Goal: Understand process/instructions

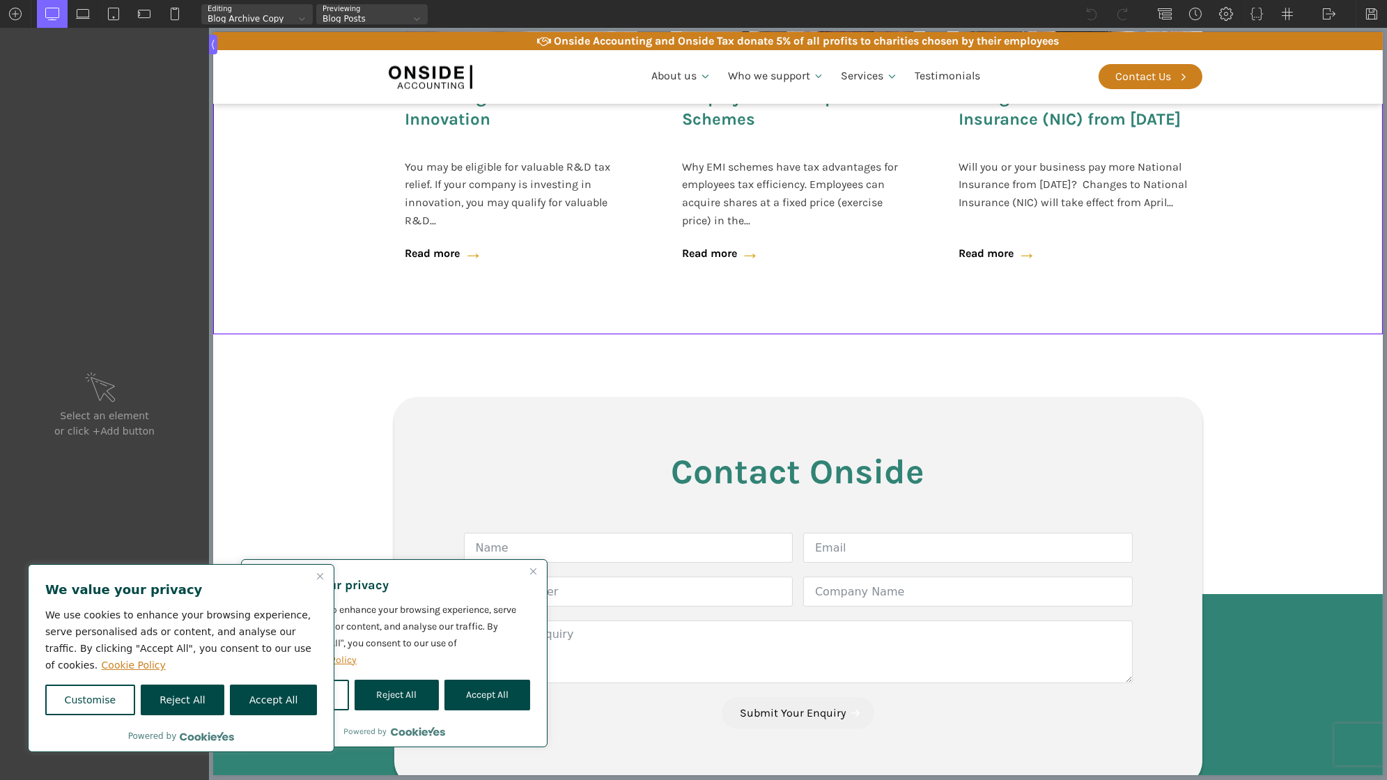
scroll to position [533, 0]
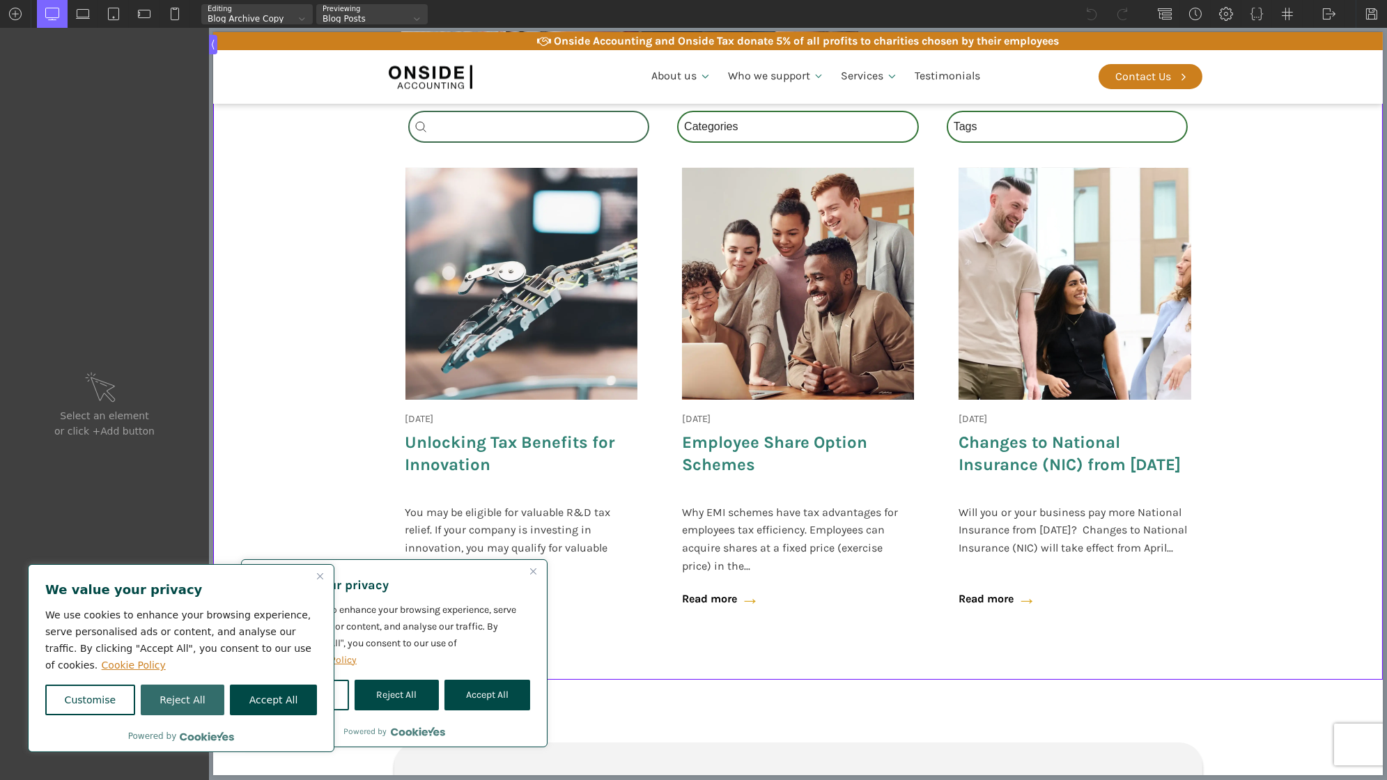
click at [192, 701] on button "Reject All" at bounding box center [183, 700] width 84 height 31
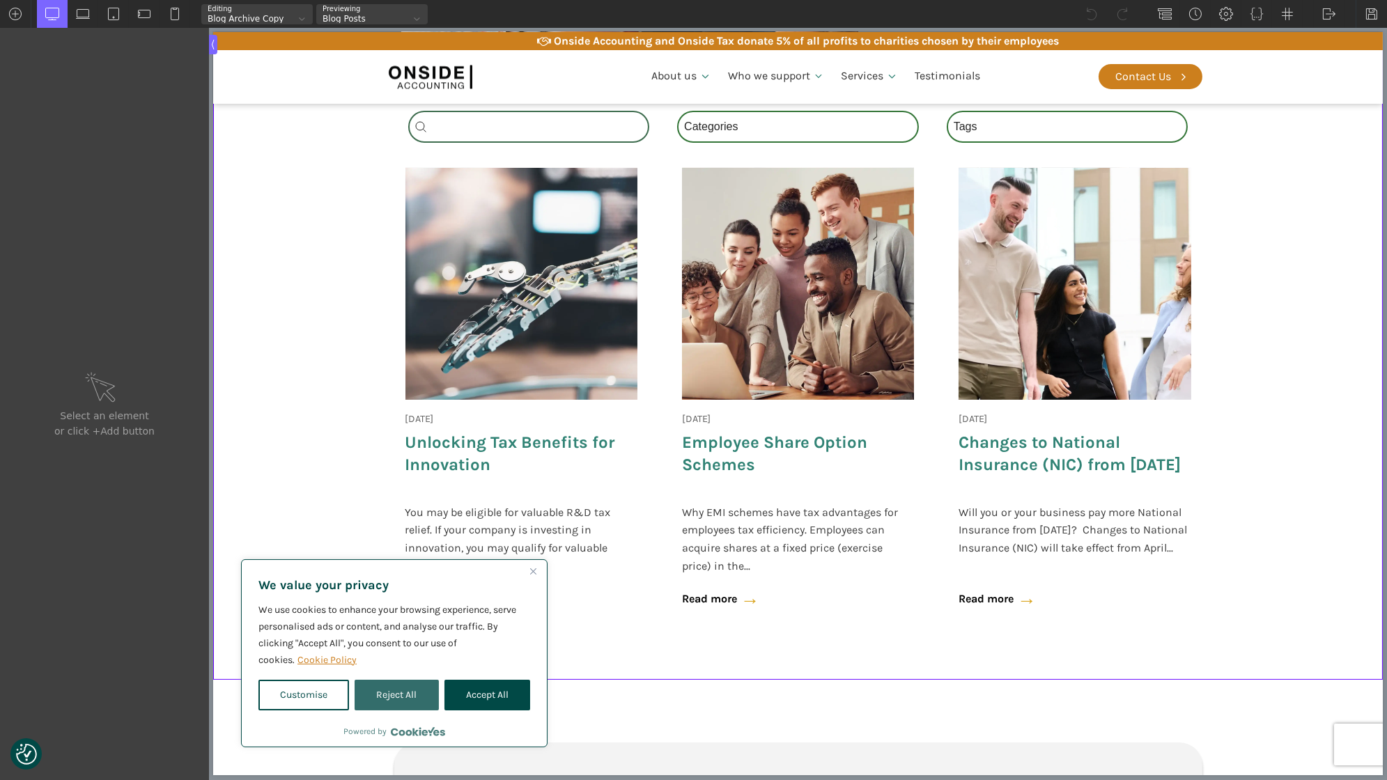
click at [422, 695] on button "Reject All" at bounding box center [396, 695] width 84 height 31
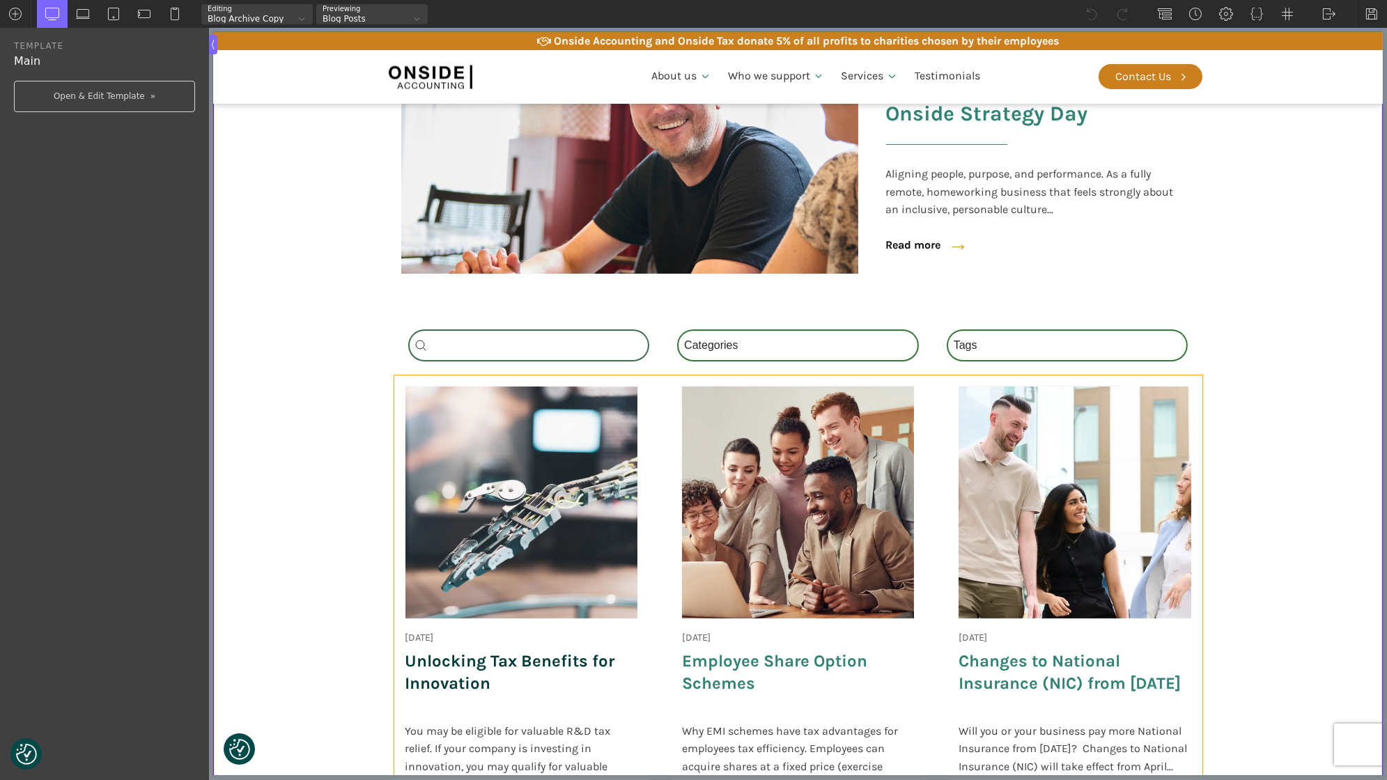
scroll to position [308, 0]
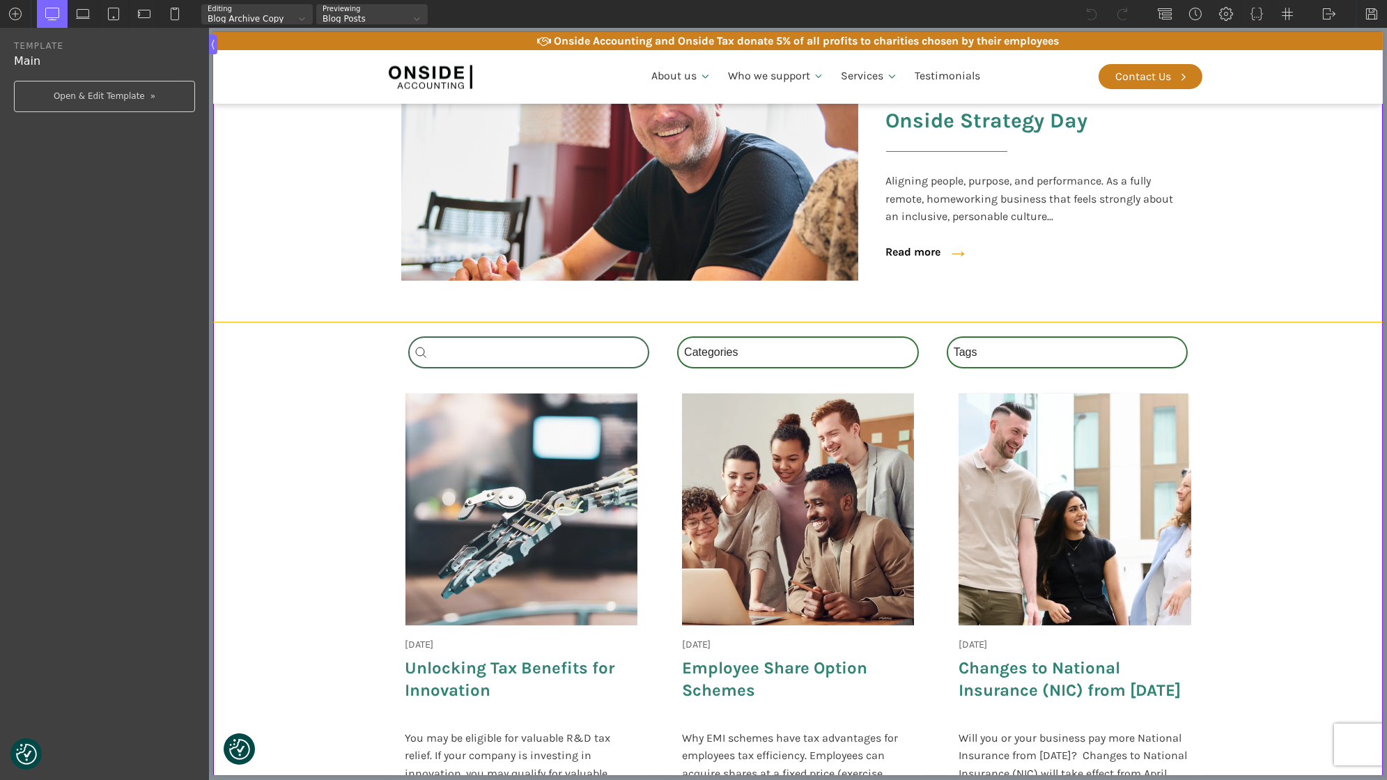
click at [354, 359] on section "Search_Custom Search content Clear Category Select content Categories All (4) N…" at bounding box center [796, 613] width 1169 height 583
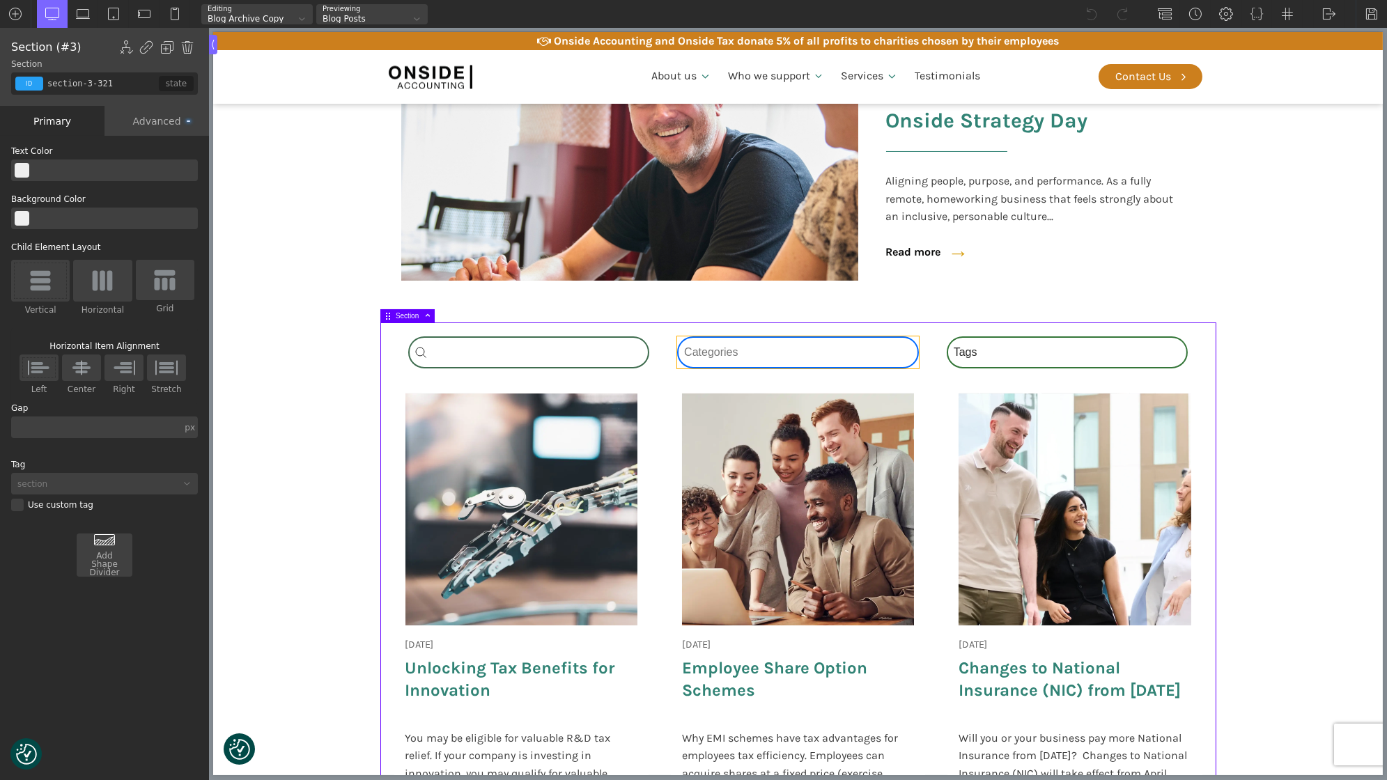
click at [815, 354] on div "Category Select content Categories All (4) News (2) Blog (1) Fact Sheets (1)" at bounding box center [797, 352] width 242 height 32
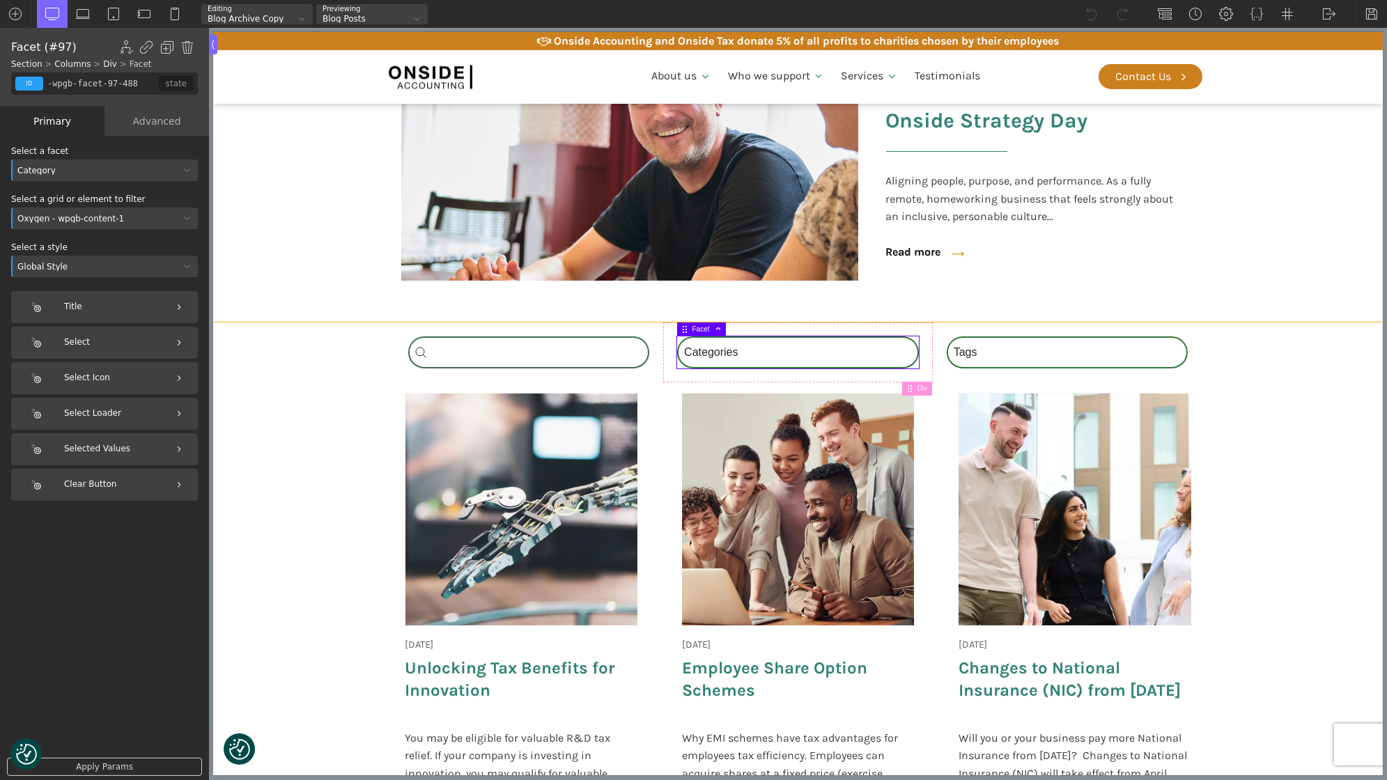
click at [373, 331] on section "Search_Custom Search content Clear Category Select content Categories All (4) N…" at bounding box center [796, 613] width 1169 height 583
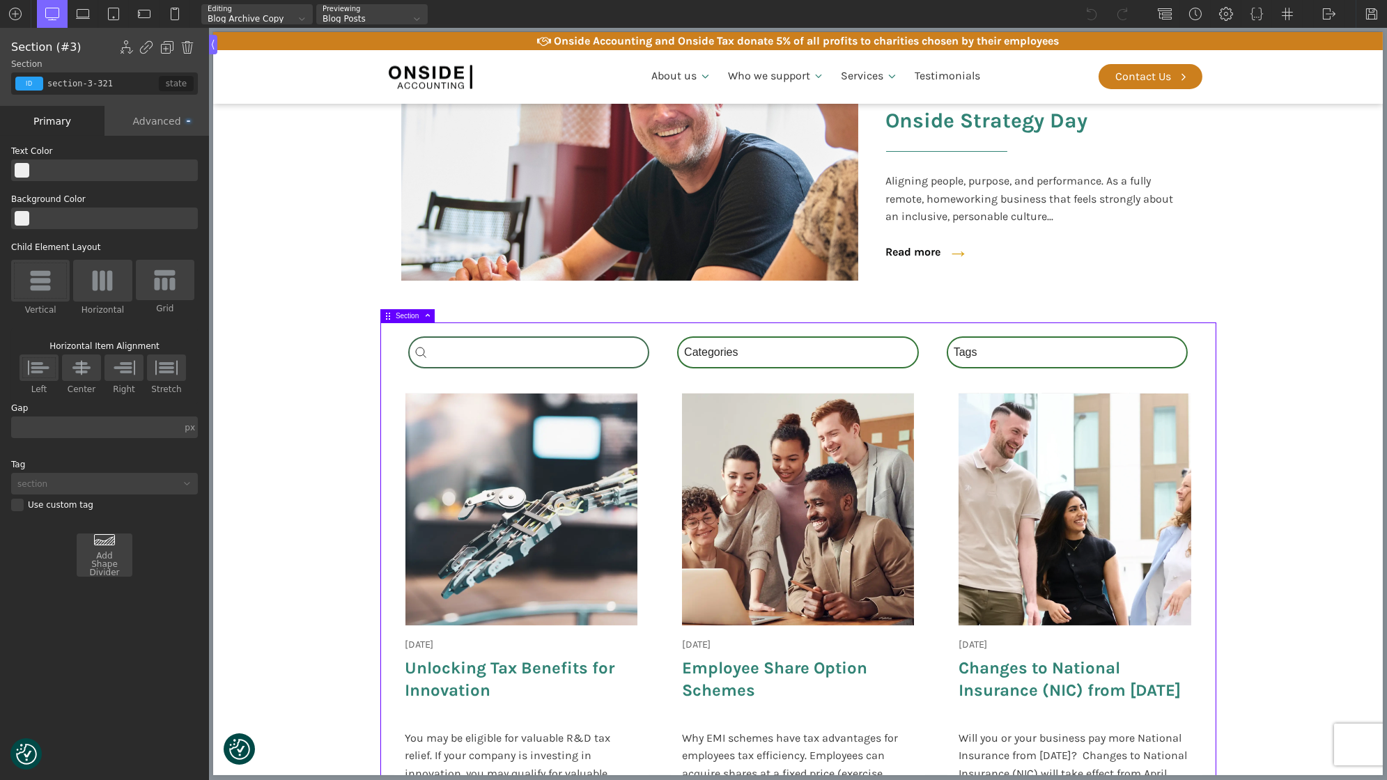
click at [392, 338] on div "Search_Custom Search content Clear Category Select content Categories All (4) N…" at bounding box center [798, 613] width 836 height 583
click at [473, 346] on div "Search_Custom Search content Clear" at bounding box center [528, 352] width 242 height 32
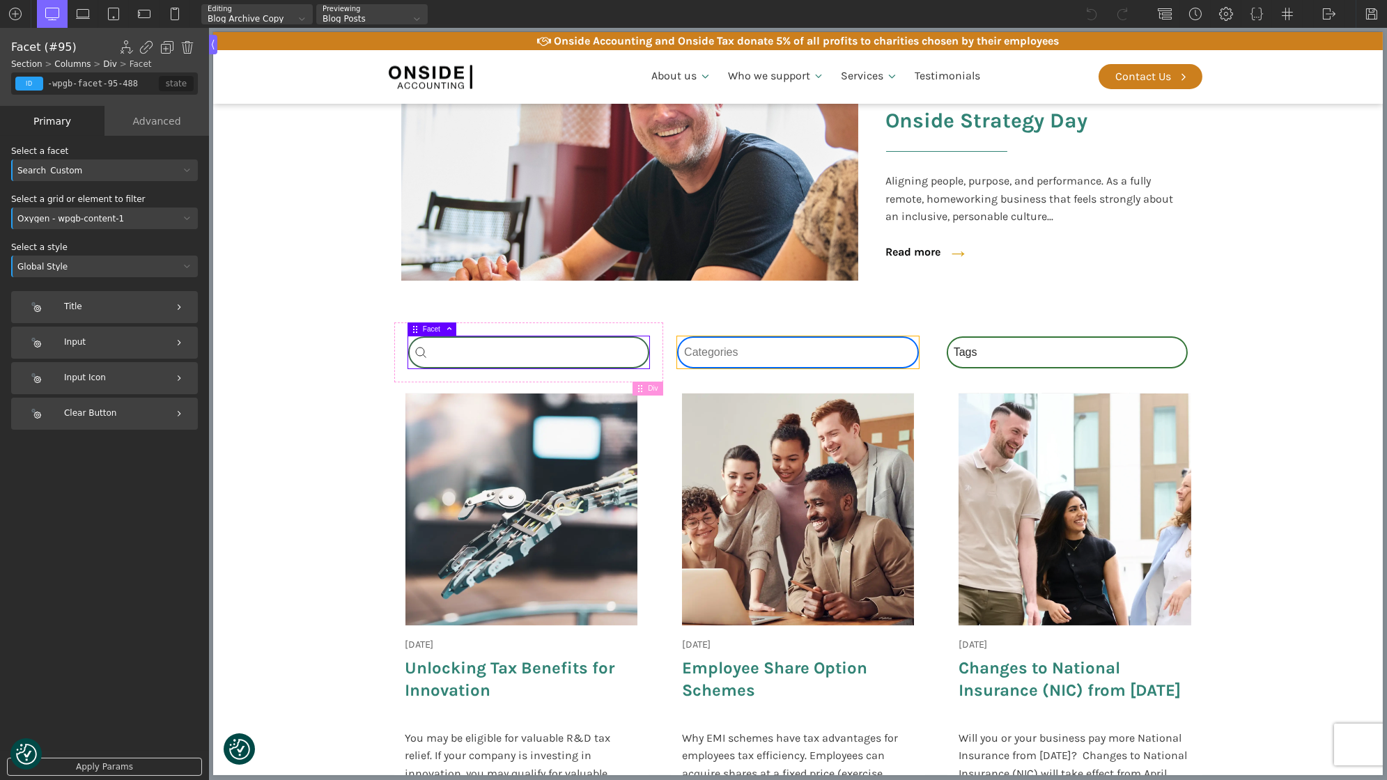
click at [728, 354] on div "Category Select content Categories All (4) News (2) Blog (1) Fact Sheets (1)" at bounding box center [797, 352] width 242 height 32
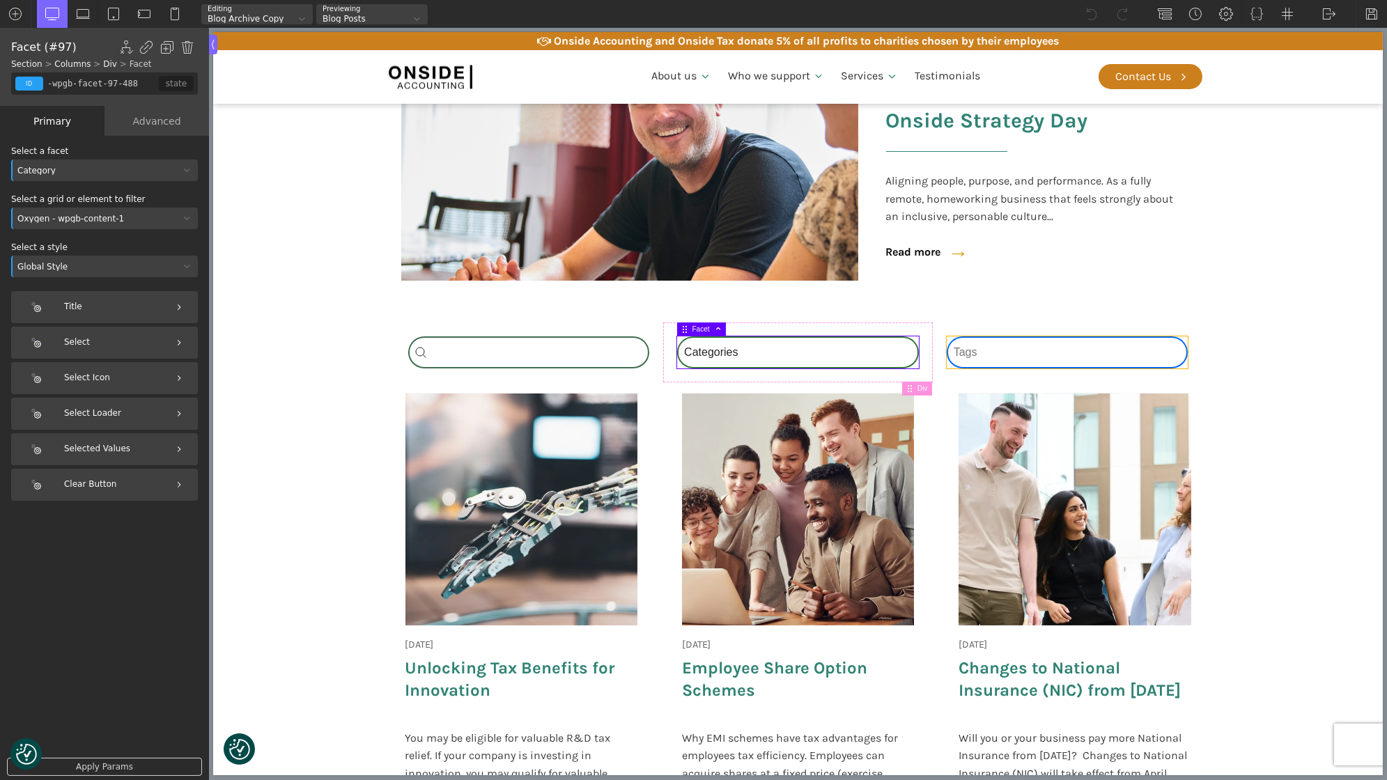
click at [1011, 351] on div "Tags Select content Tags National Insurance (1) Onside (1) Schemes (1) Tax (1)" at bounding box center [1067, 352] width 242 height 32
type input "-wpgb-facet-97-488"
click at [804, 352] on div "Category Select content Categories All (4) News (2) Blog (1) Fact Sheets (1)" at bounding box center [797, 352] width 242 height 32
click at [662, 461] on div "[DATE] Onside Strategy Day Aligning people, purpose, and performance. As a full…" at bounding box center [797, 617] width 808 height 471
type input "wpgb-content-1"
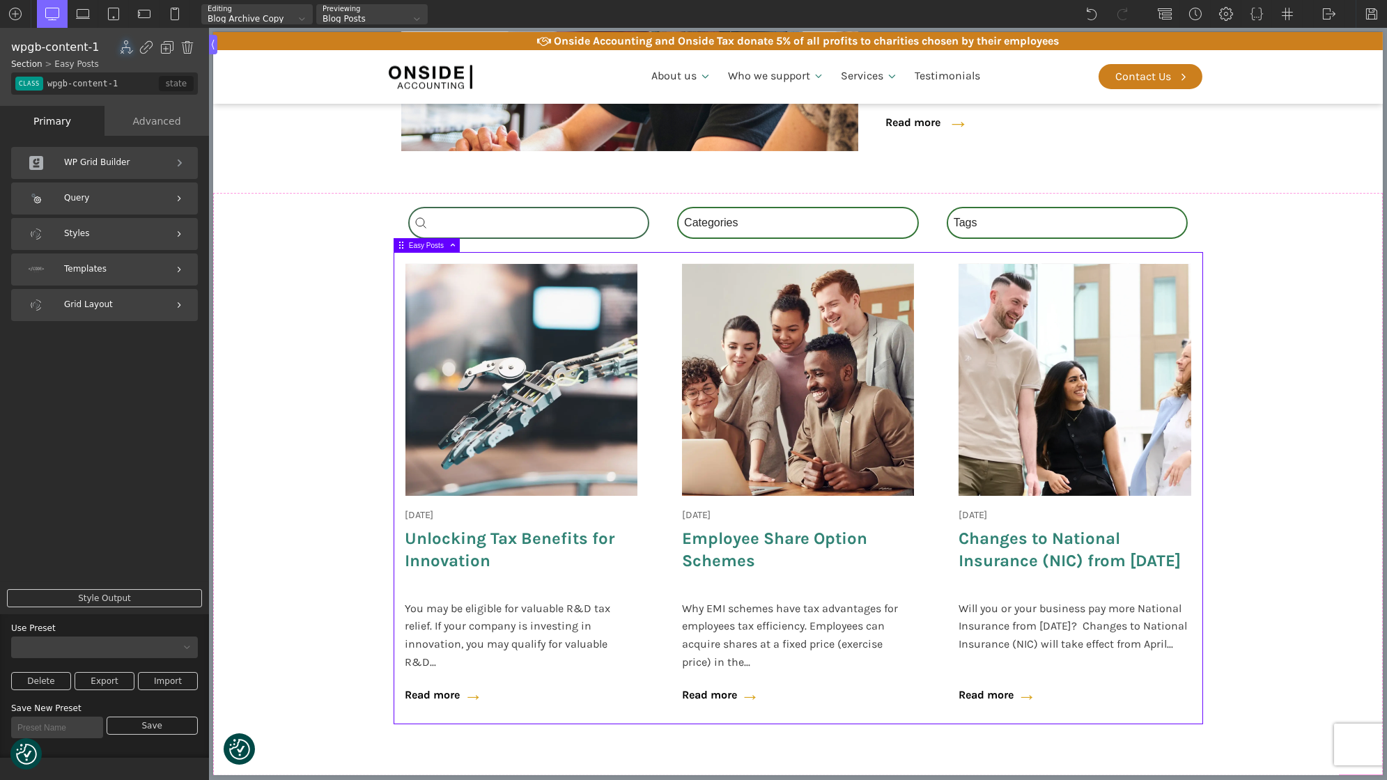
scroll to position [195, 0]
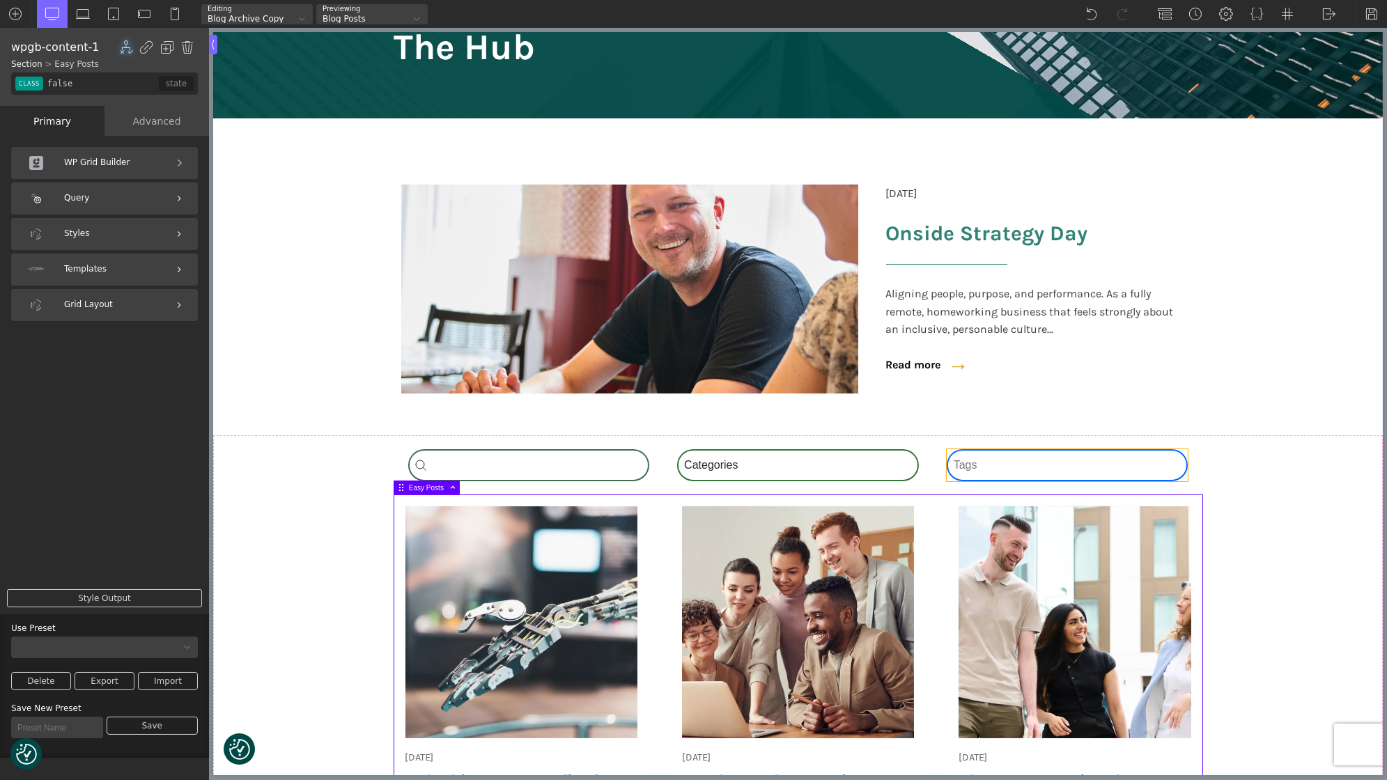
click at [988, 452] on div "Tags Select content Tags National Insurance (1) Onside (1) Schemes (1) Tax (1)" at bounding box center [1067, 465] width 242 height 32
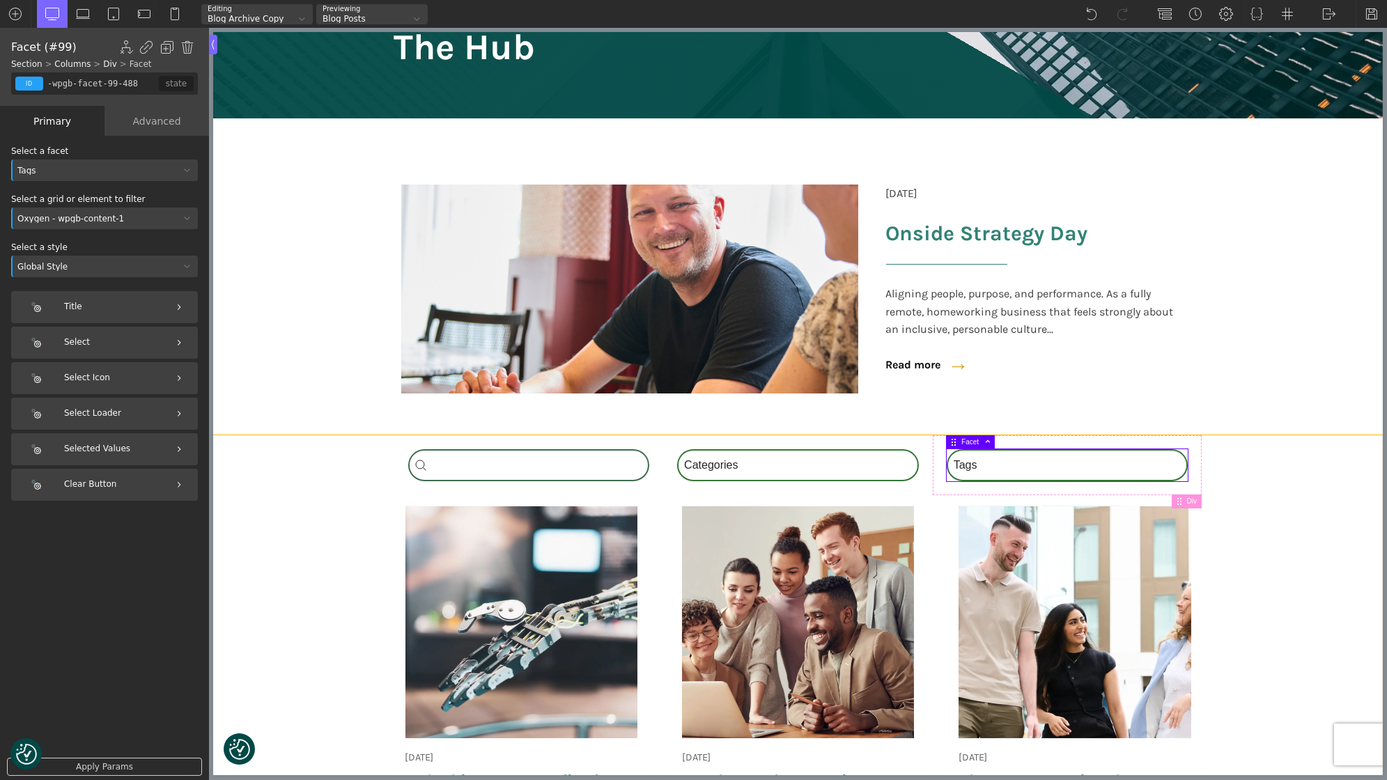
click at [376, 463] on section "Search_Custom Search content Clear Category Select content Categories All (4) N…" at bounding box center [796, 726] width 1169 height 583
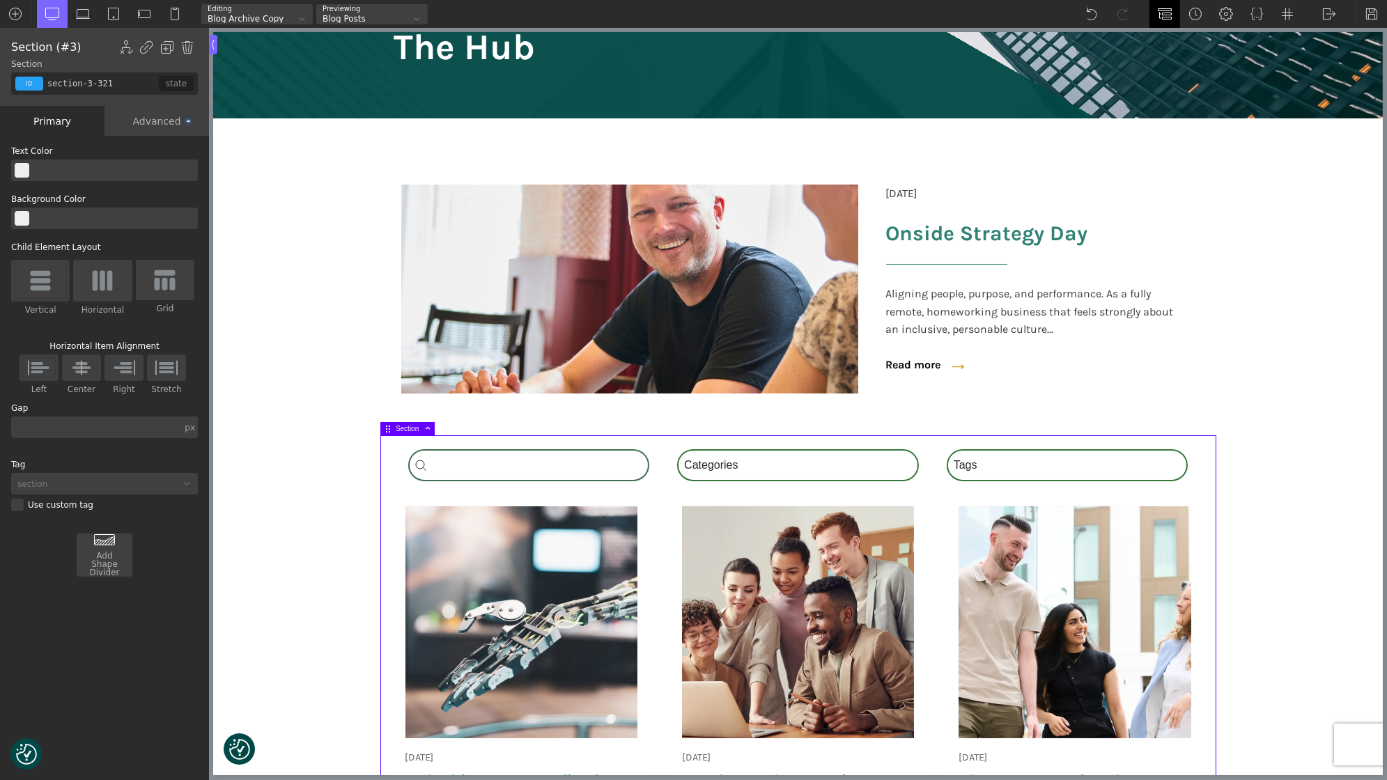
click at [1166, 21] on div at bounding box center [1164, 14] width 31 height 28
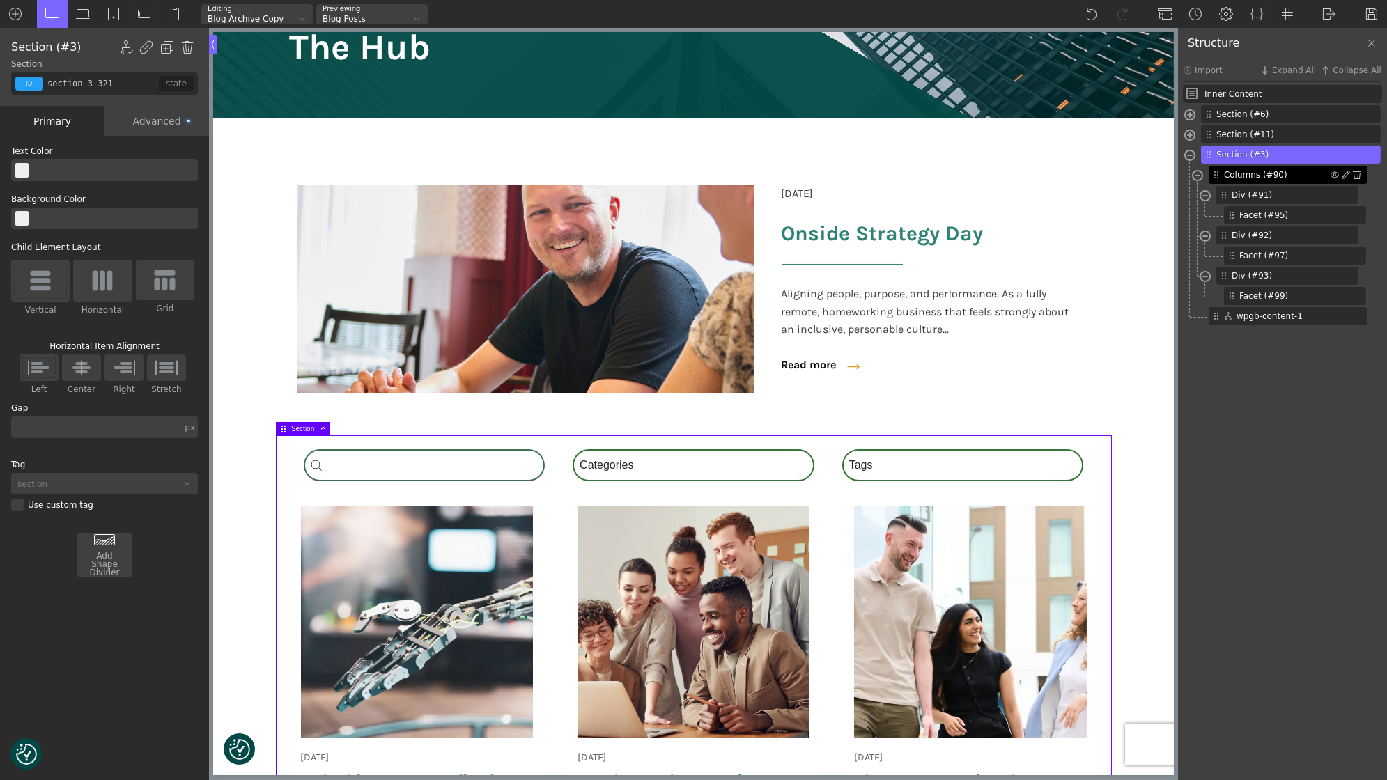
click at [1254, 180] on span "Columns (#90)" at bounding box center [1277, 175] width 107 height 13
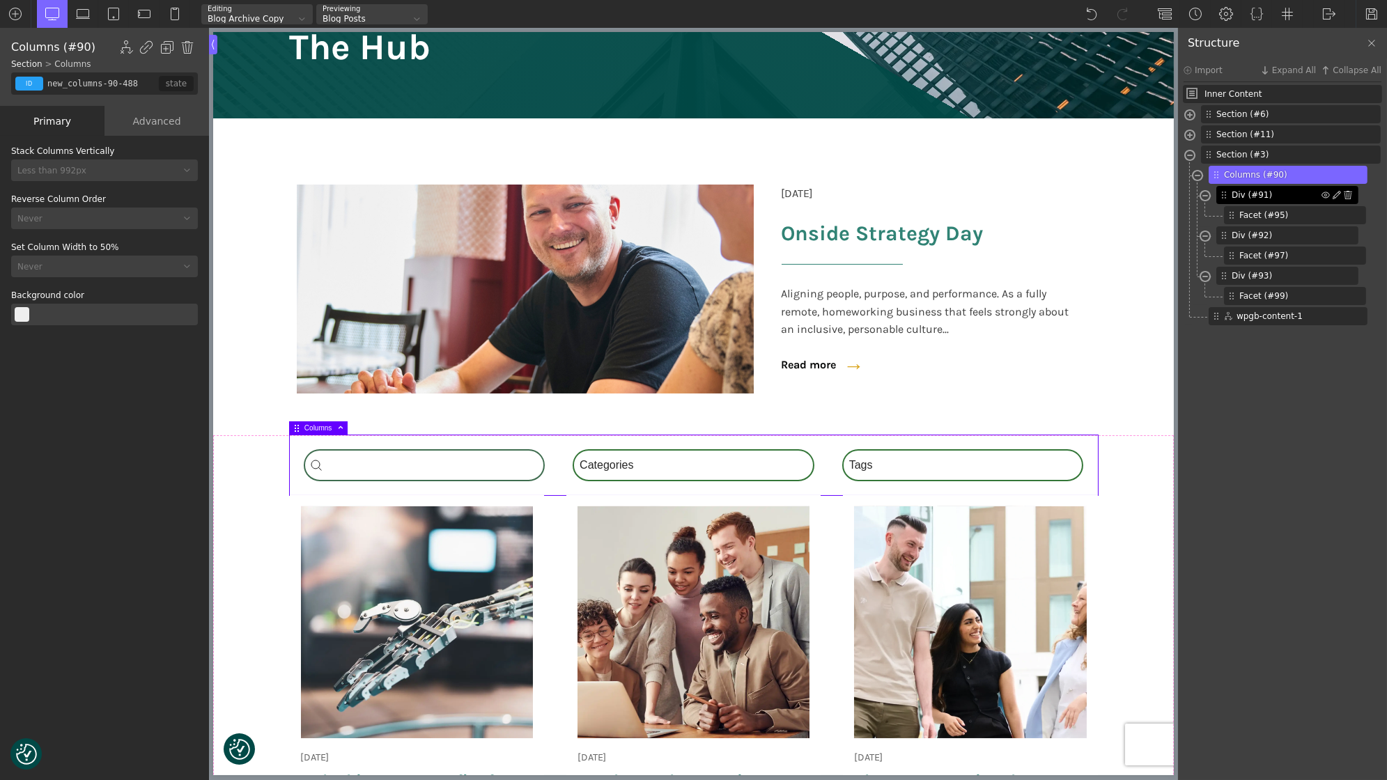
click at [1253, 195] on span "Div (#91)" at bounding box center [1276, 195] width 90 height 13
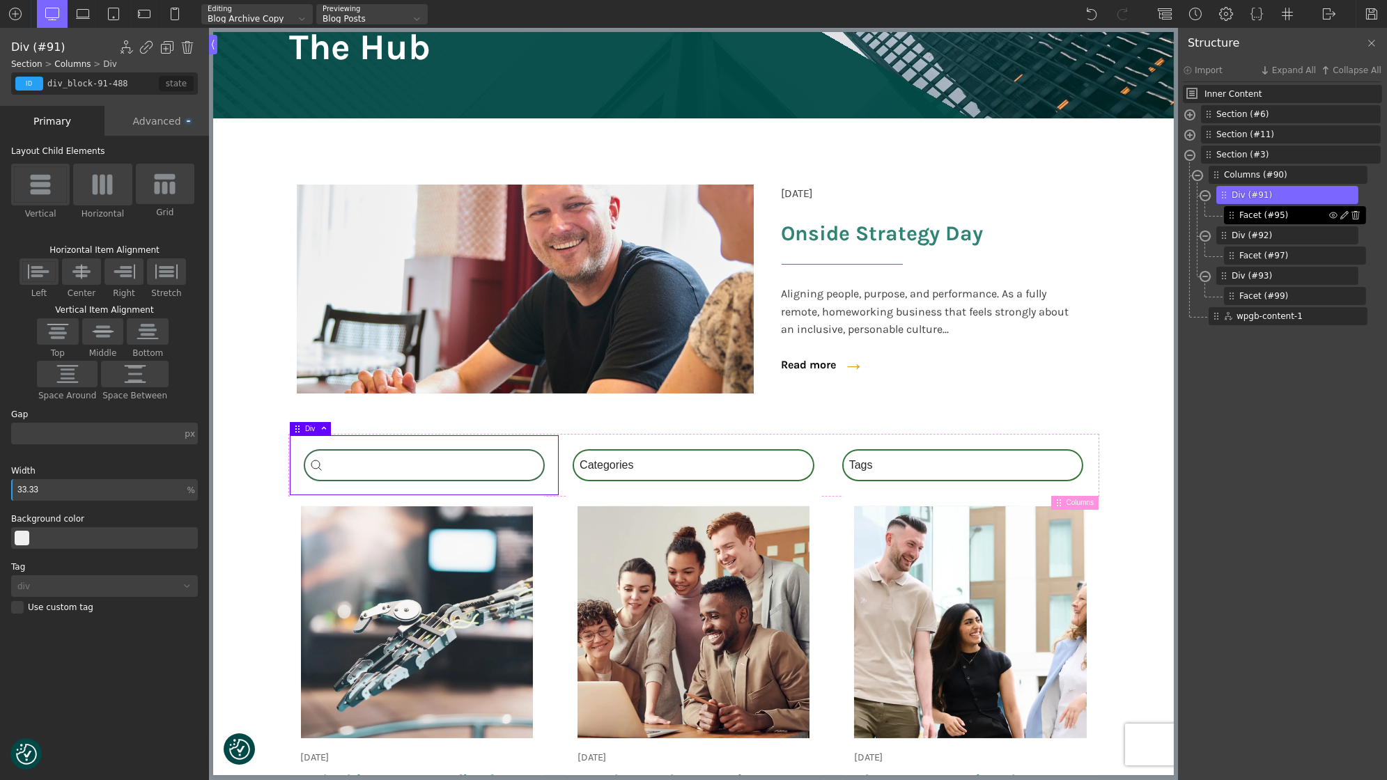
click at [1265, 217] on span "Facet (#95)" at bounding box center [1284, 215] width 90 height 13
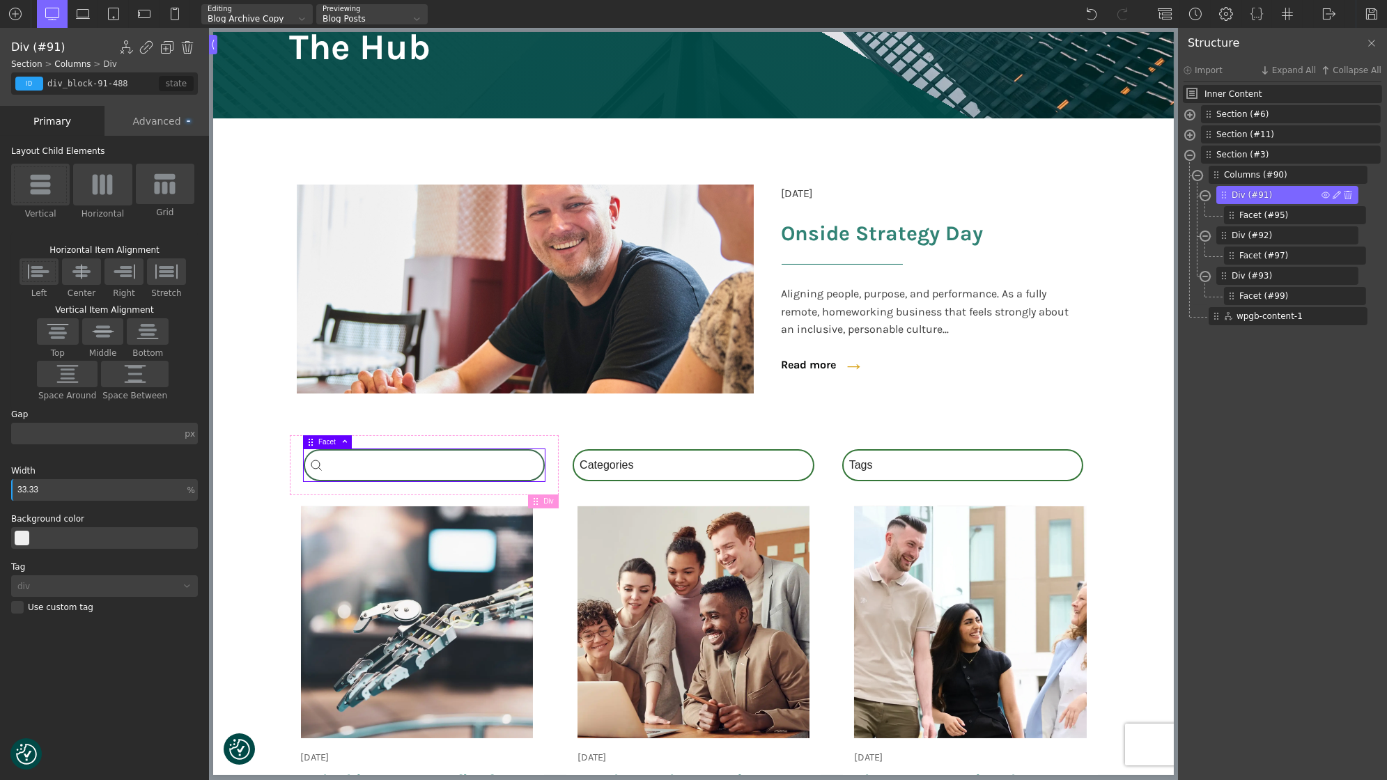
click at [1259, 192] on span "Div (#91)" at bounding box center [1276, 195] width 90 height 13
click at [1263, 239] on span "Div (#92)" at bounding box center [1276, 235] width 90 height 13
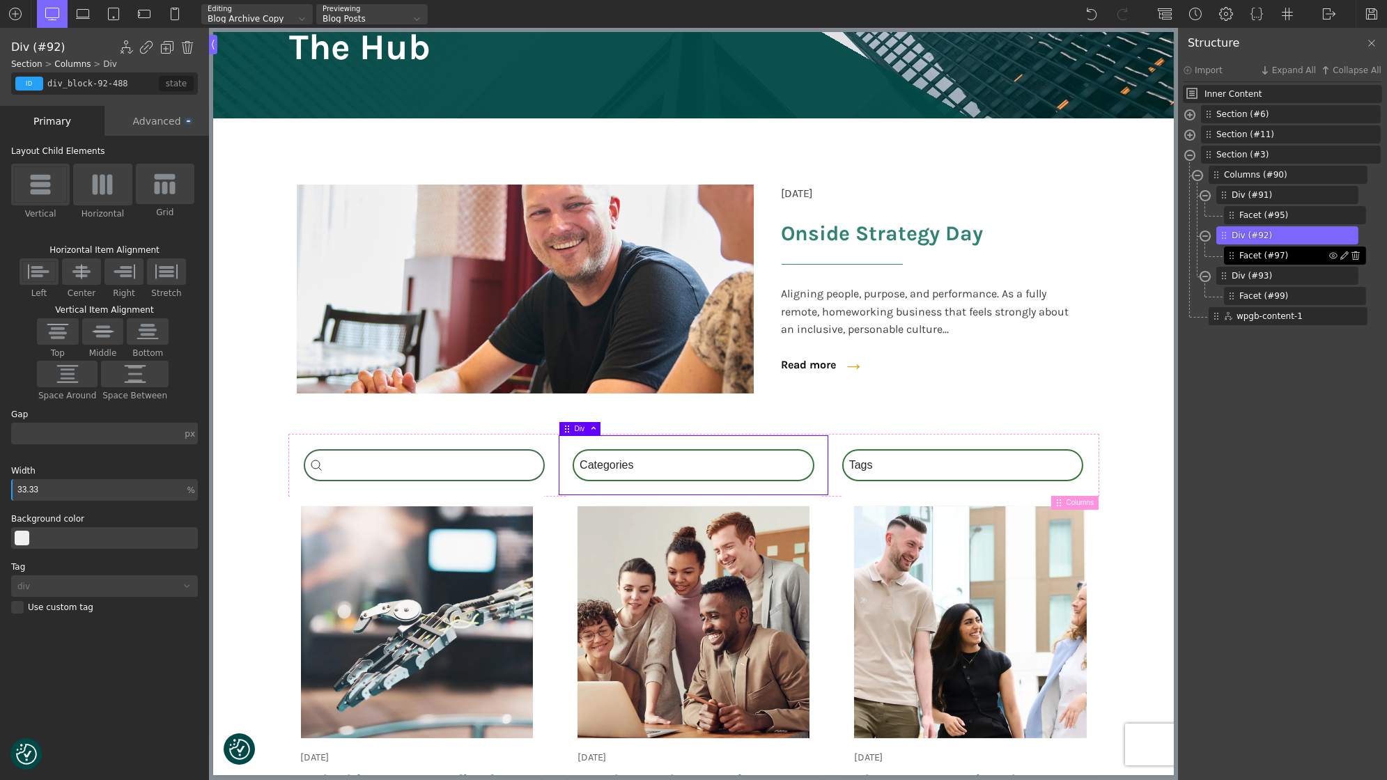
click at [1263, 259] on span "Facet (#97)" at bounding box center [1284, 255] width 90 height 13
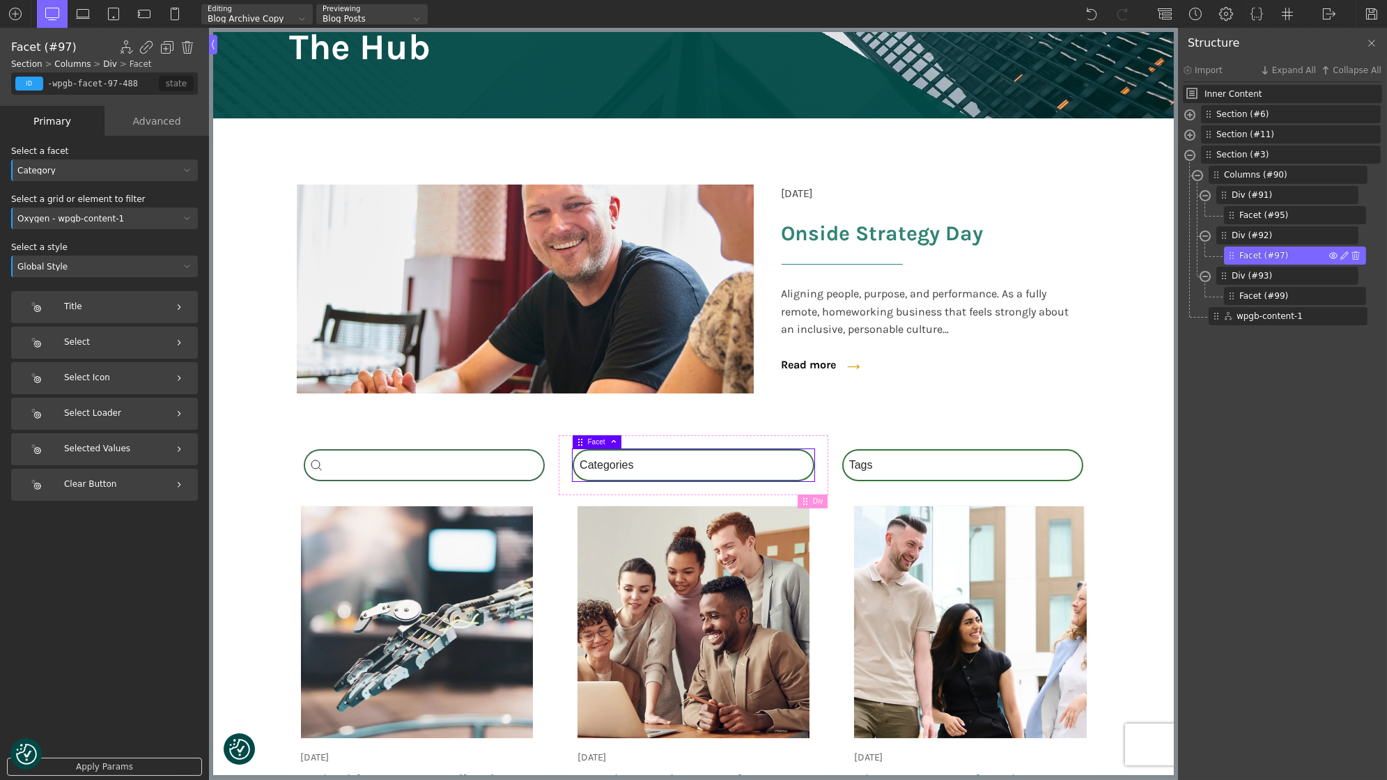
click at [1331, 254] on img at bounding box center [1333, 255] width 8 height 8
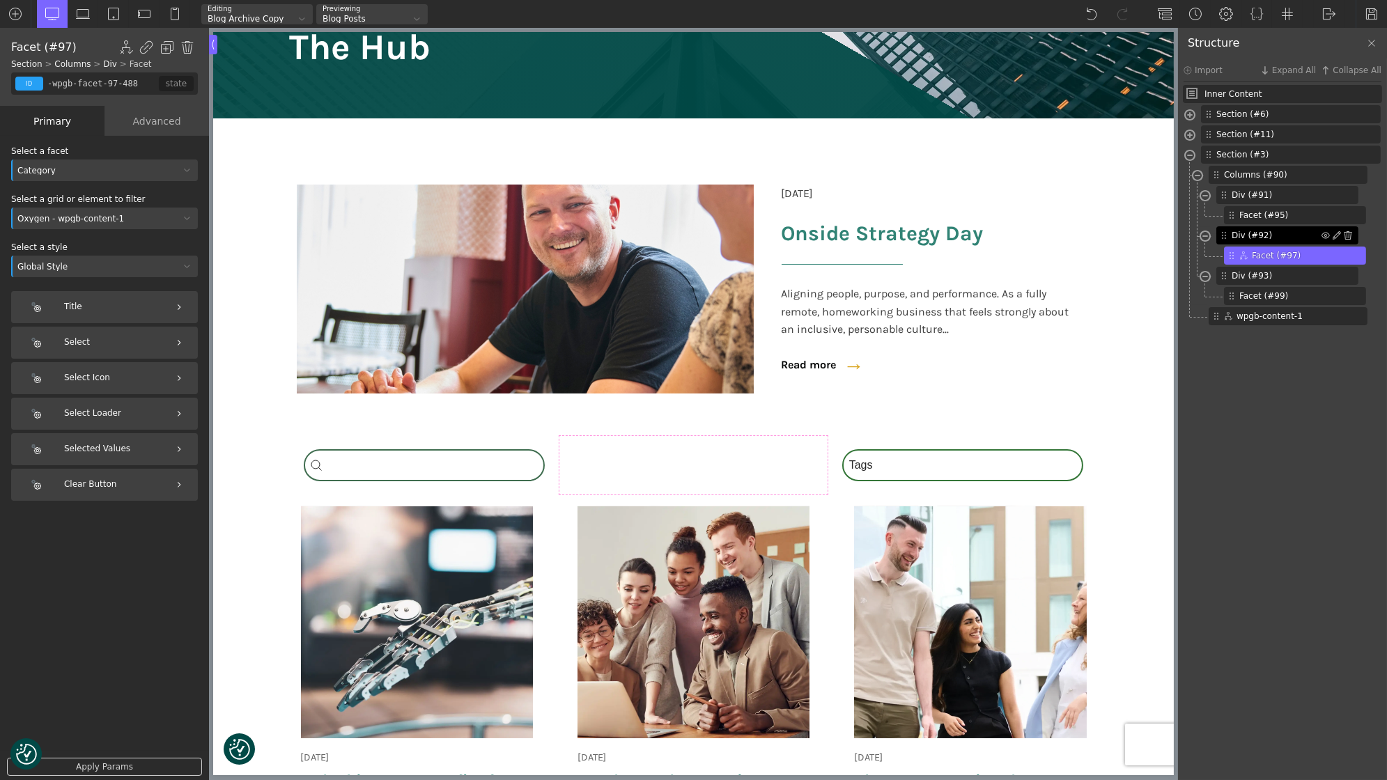
click at [1274, 240] on span "Div (#92)" at bounding box center [1276, 235] width 90 height 13
type input "div_block-92-488"
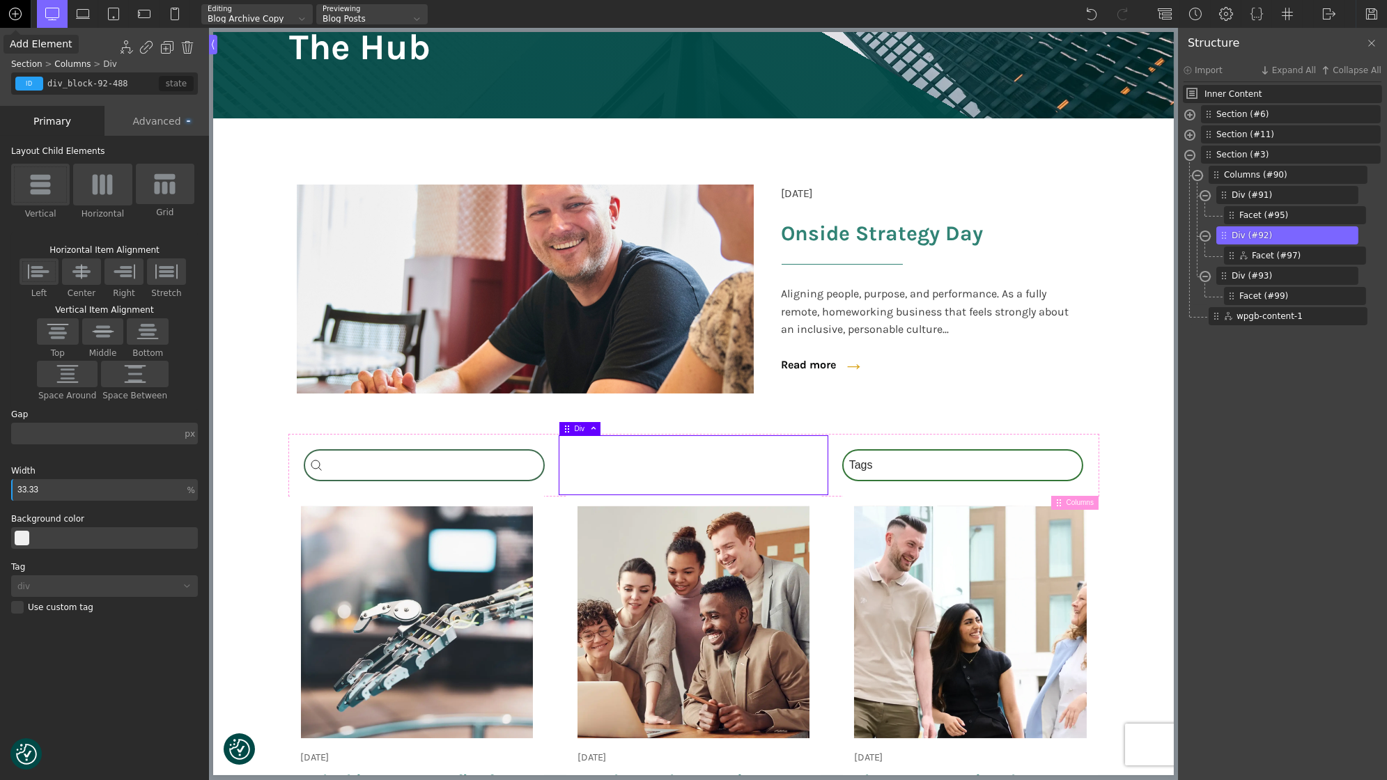
click at [13, 17] on img at bounding box center [15, 14] width 14 height 14
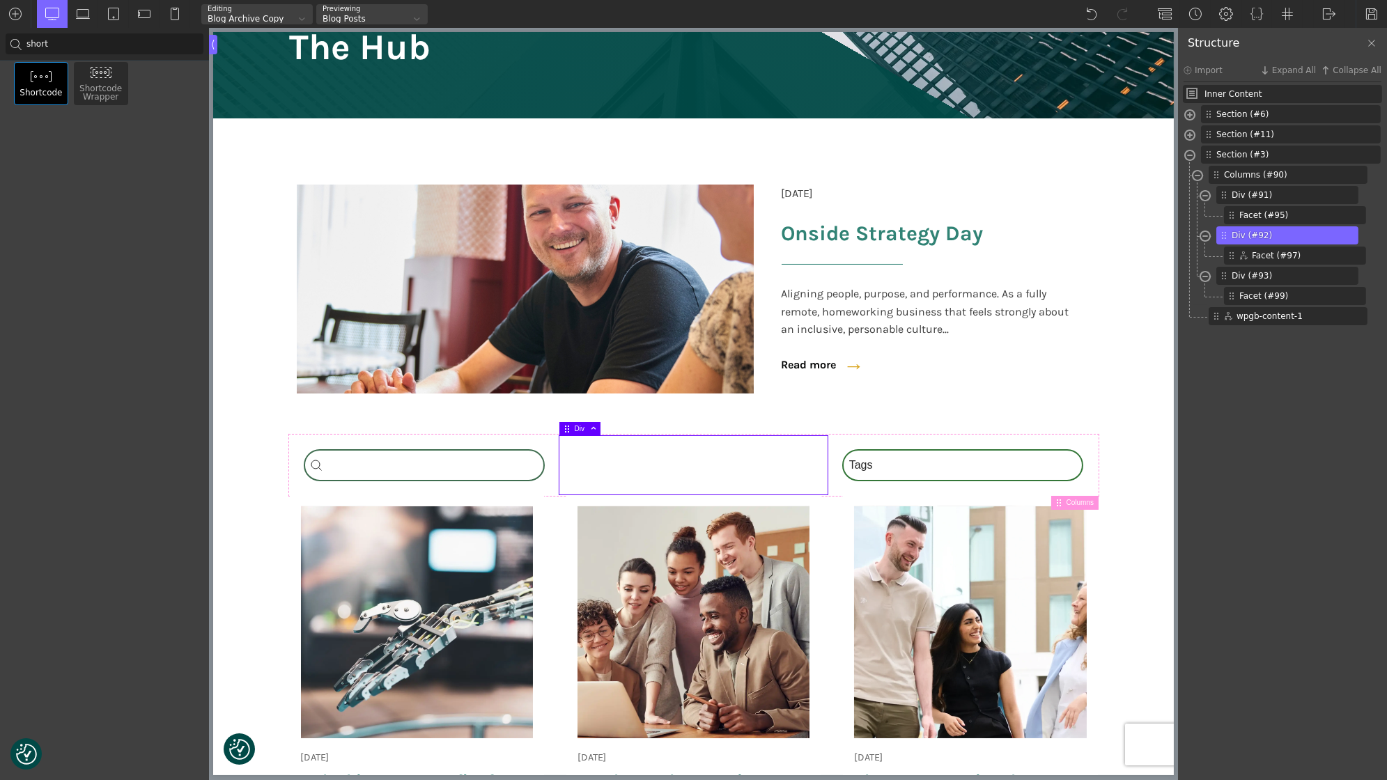
type input "short"
click at [35, 94] on div "Shortcode" at bounding box center [41, 83] width 54 height 43
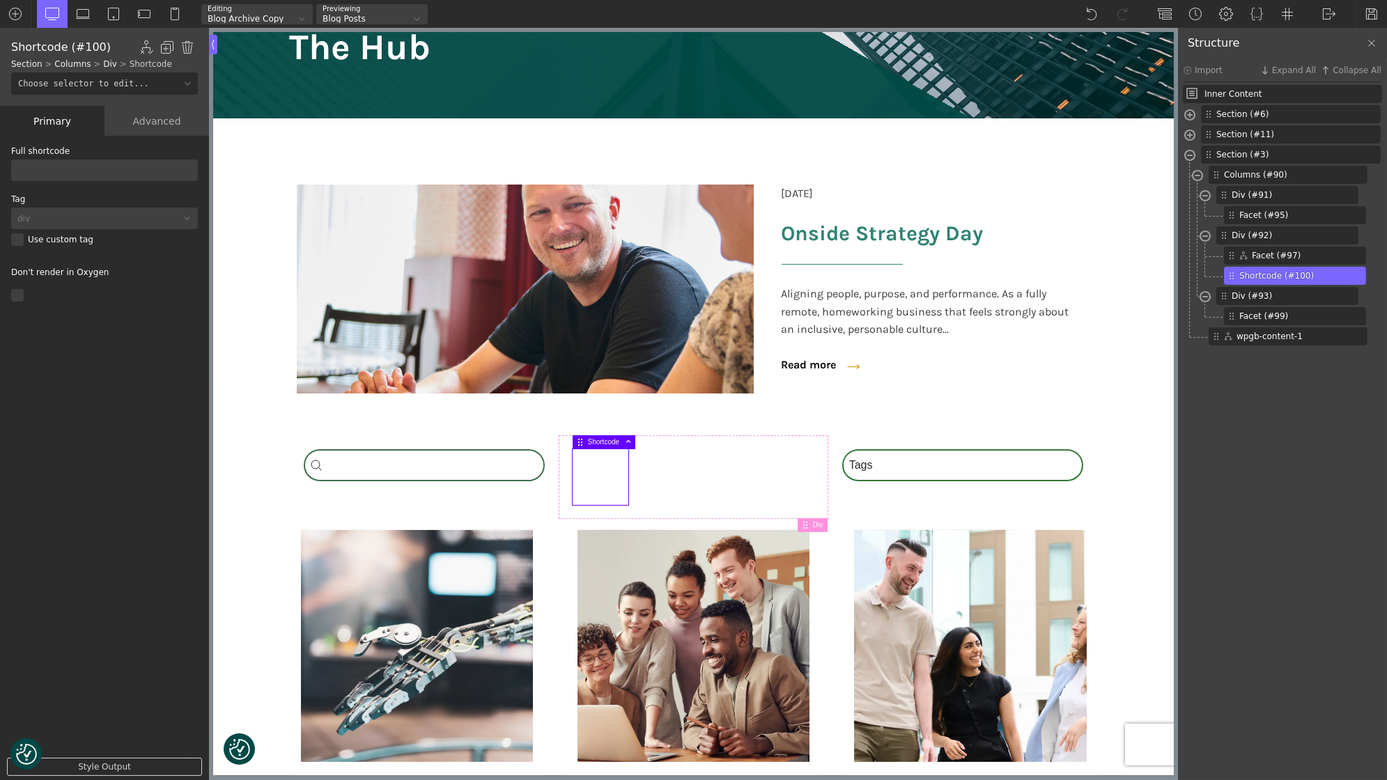
click at [75, 169] on input "text" at bounding box center [104, 170] width 187 height 22
paste input "[wpgb_facet id="9" grid="grid ID to filter"]"
drag, startPoint x: 111, startPoint y: 171, endPoint x: 162, endPoint y: 175, distance: 51.7
click at [162, 175] on input "[wpgb_facet id="9" grid="grid ID to filter"]" at bounding box center [104, 170] width 187 height 22
click at [164, 172] on input "[wpgb_facet id="9" grid="grid ID to filter"]" at bounding box center [104, 170] width 187 height 22
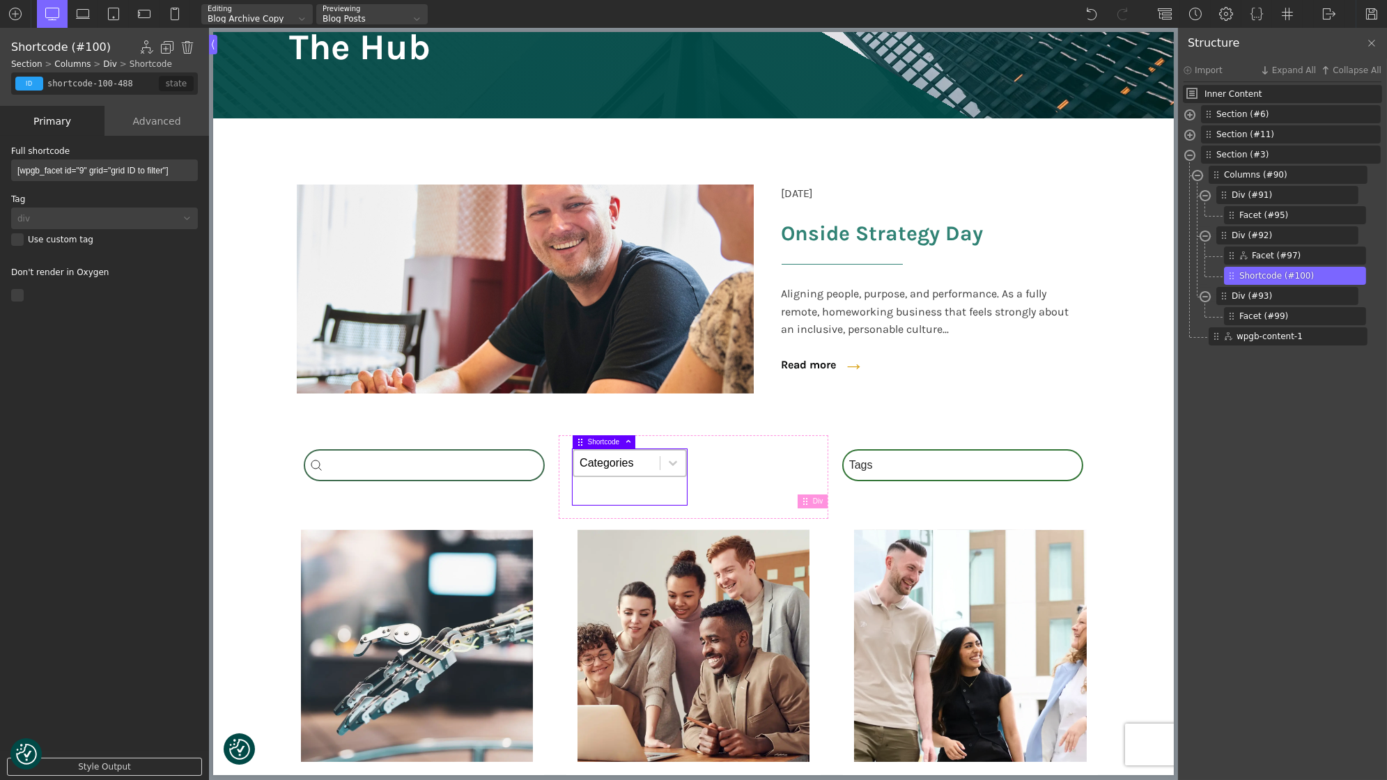
paste input "wpgb-content"
type input "[wpgb_facet id="9" grid="wpgb-content"]"
click at [265, 482] on section "Search_Custom Search content Clear Category Select content Categories All (4) N…" at bounding box center [692, 738] width 960 height 607
type input "section-3-321"
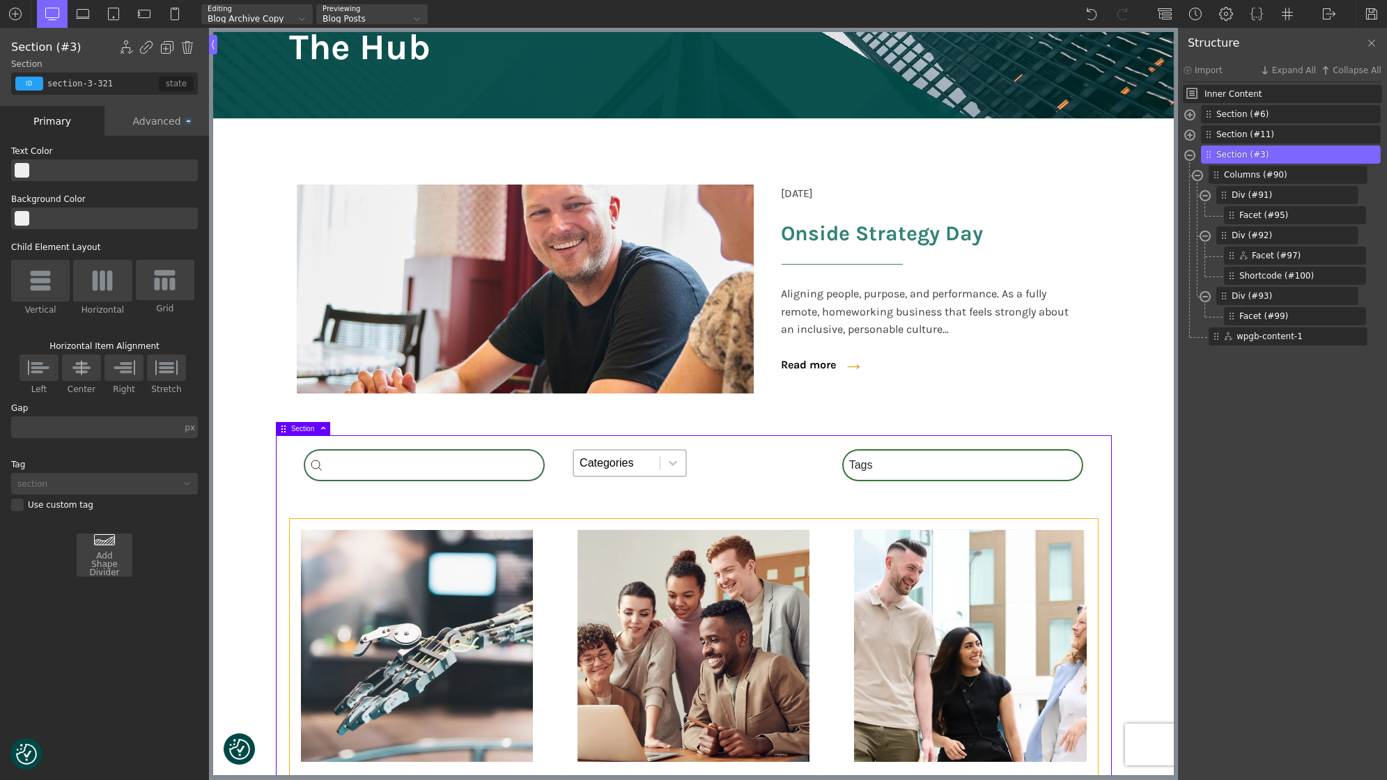
click at [563, 595] on div "[DATE] Onside Strategy Day Aligning people, purpose, and performance. As a full…" at bounding box center [693, 754] width 808 height 471
type input "wpgb-content-1"
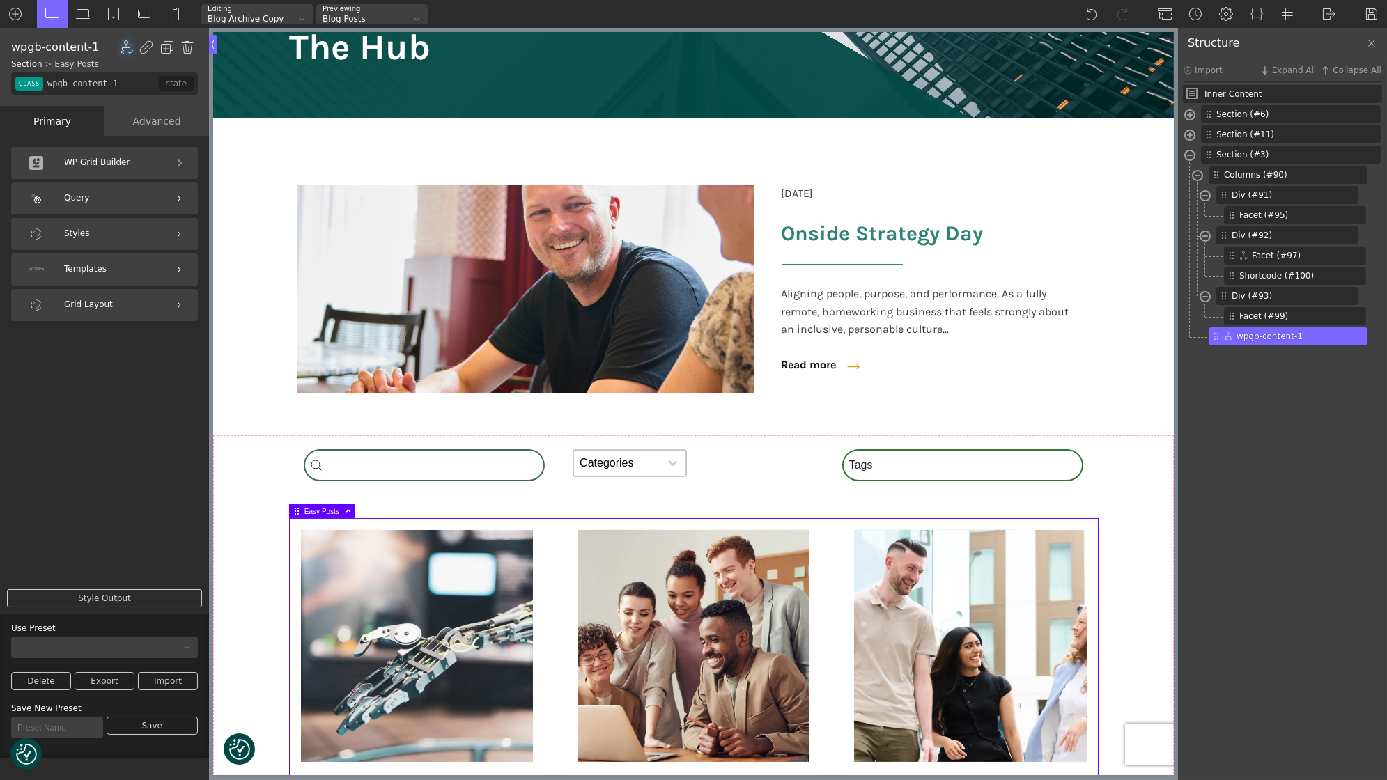
click at [124, 201] on div "Query" at bounding box center [104, 198] width 187 height 32
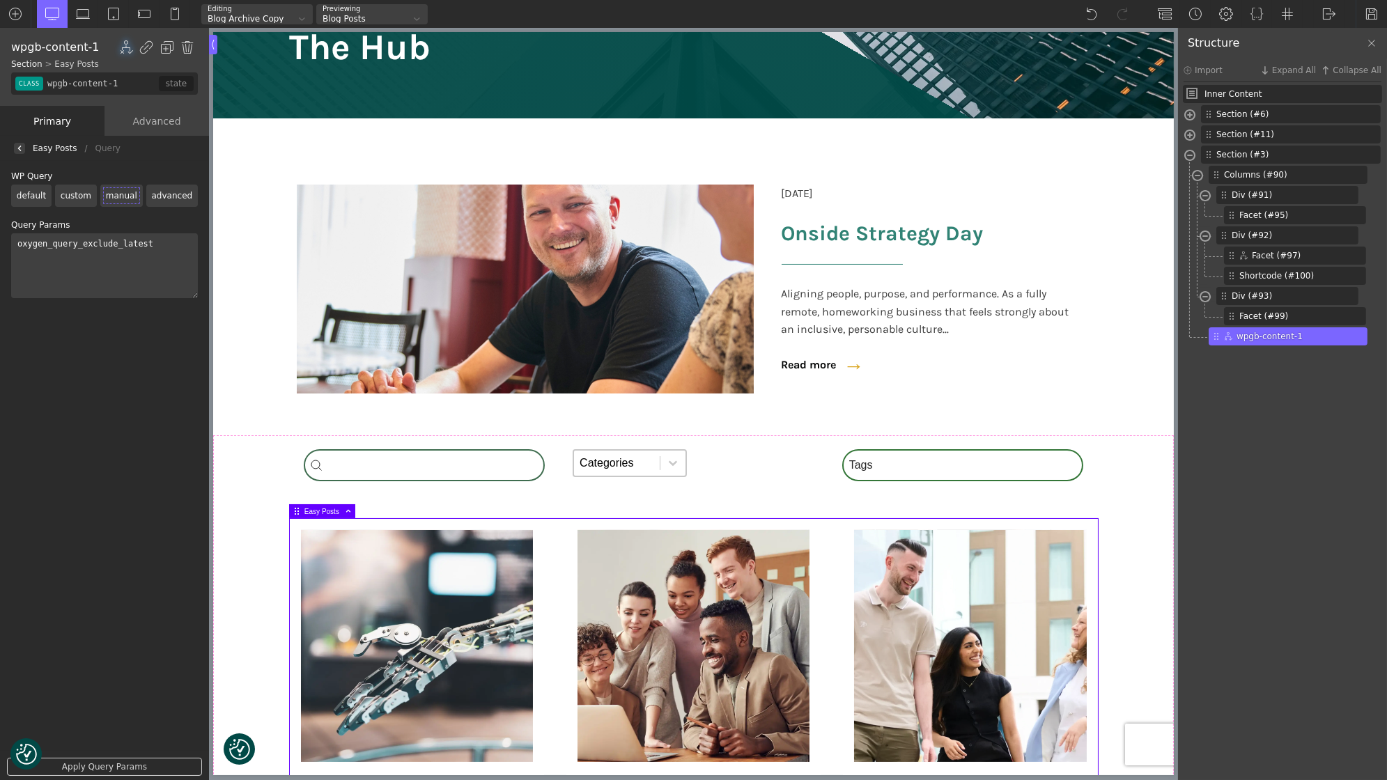
click at [23, 148] on div at bounding box center [19, 148] width 11 height 11
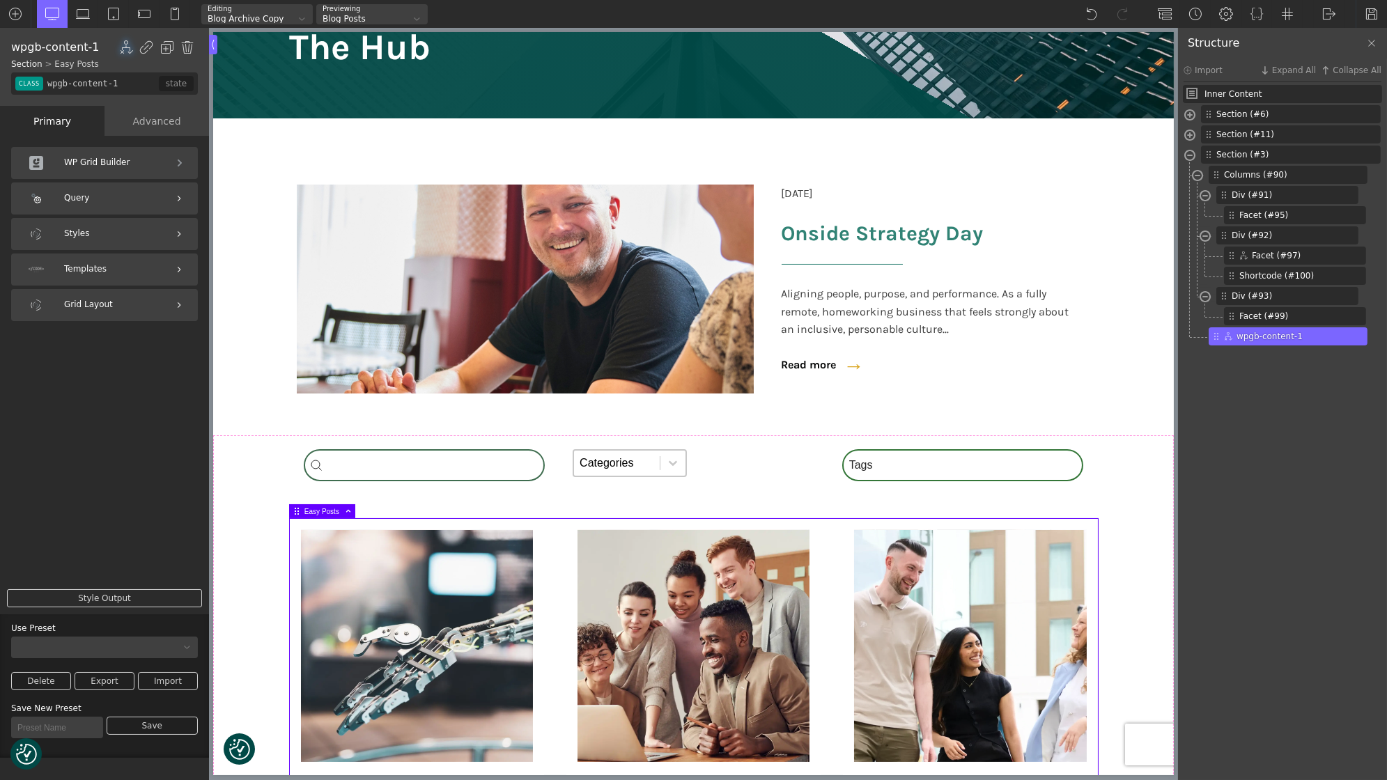
click at [127, 170] on div "WP Grid Builder" at bounding box center [104, 163] width 187 height 32
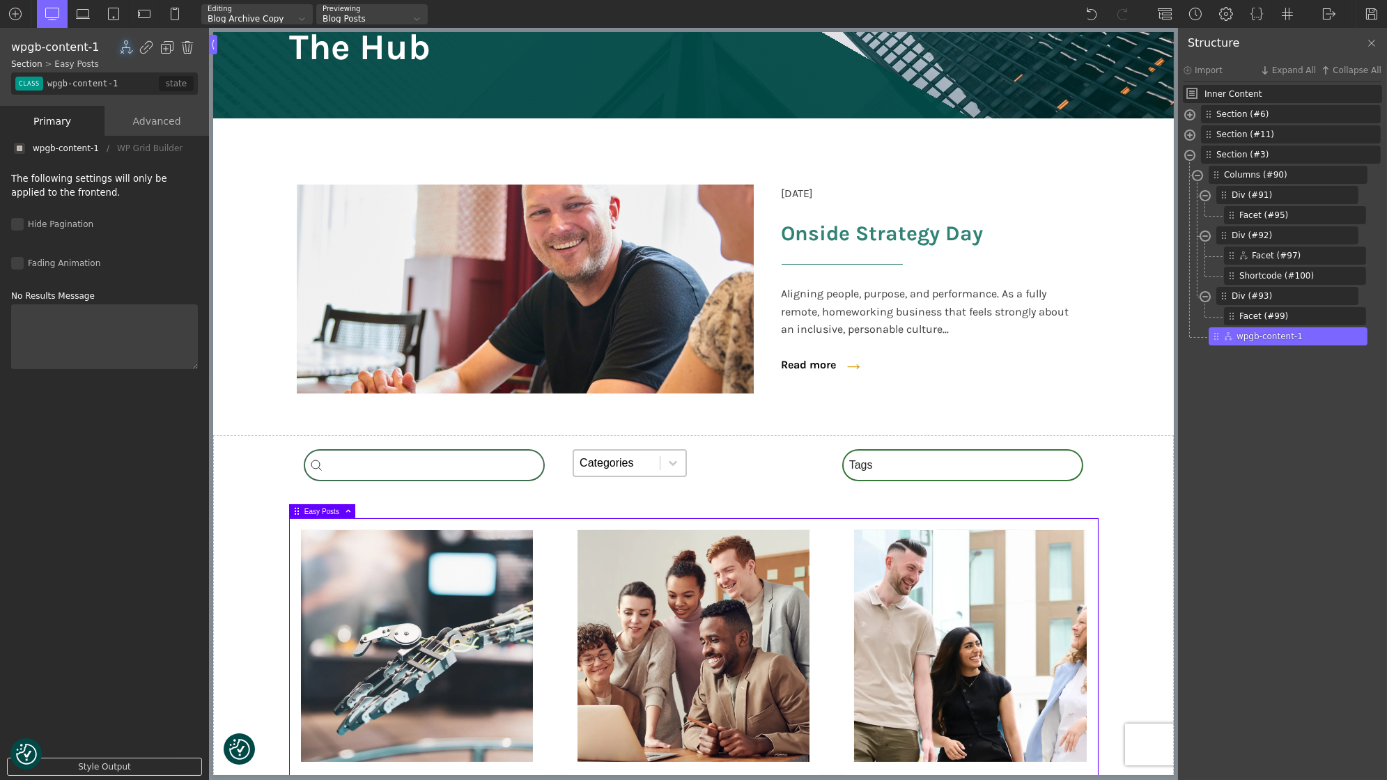
click at [53, 123] on div "Primary" at bounding box center [52, 121] width 104 height 30
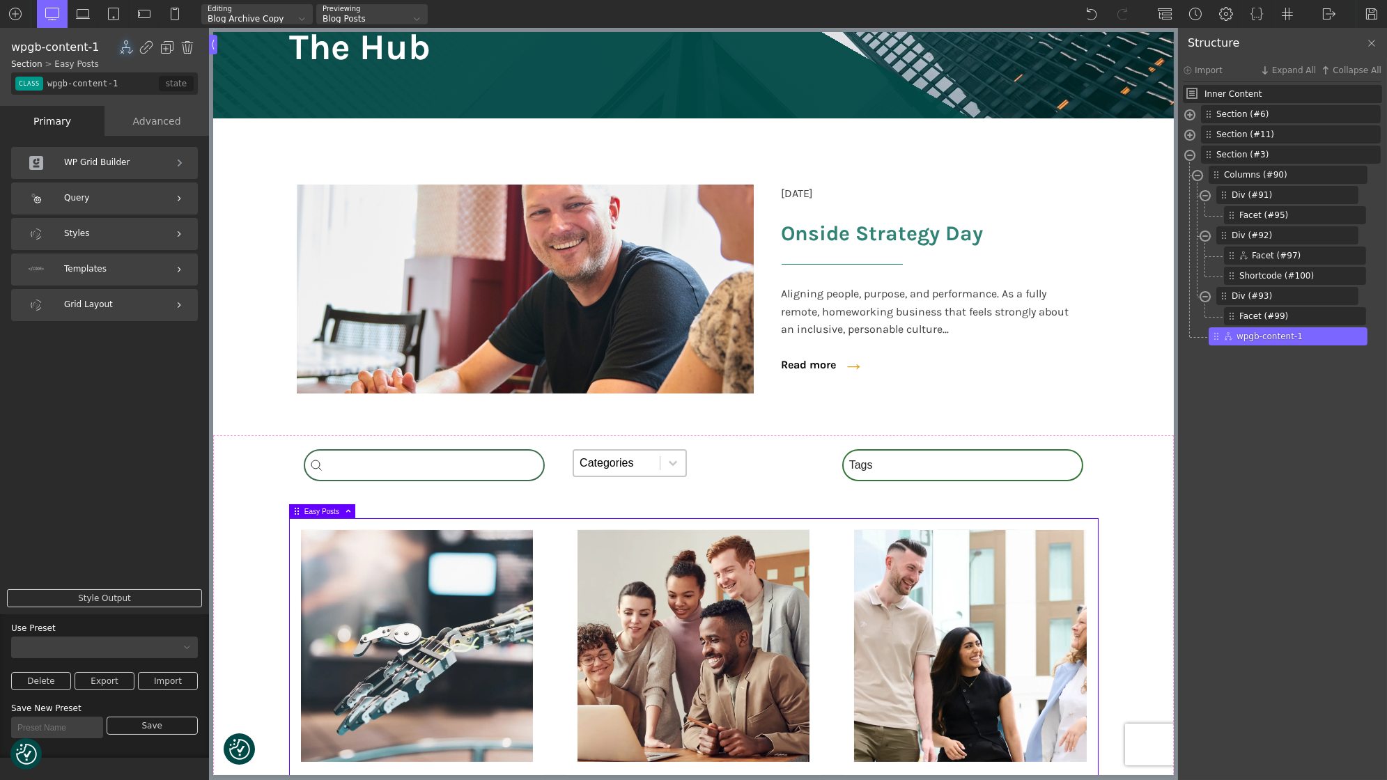
click at [104, 224] on div "Styles" at bounding box center [104, 234] width 187 height 32
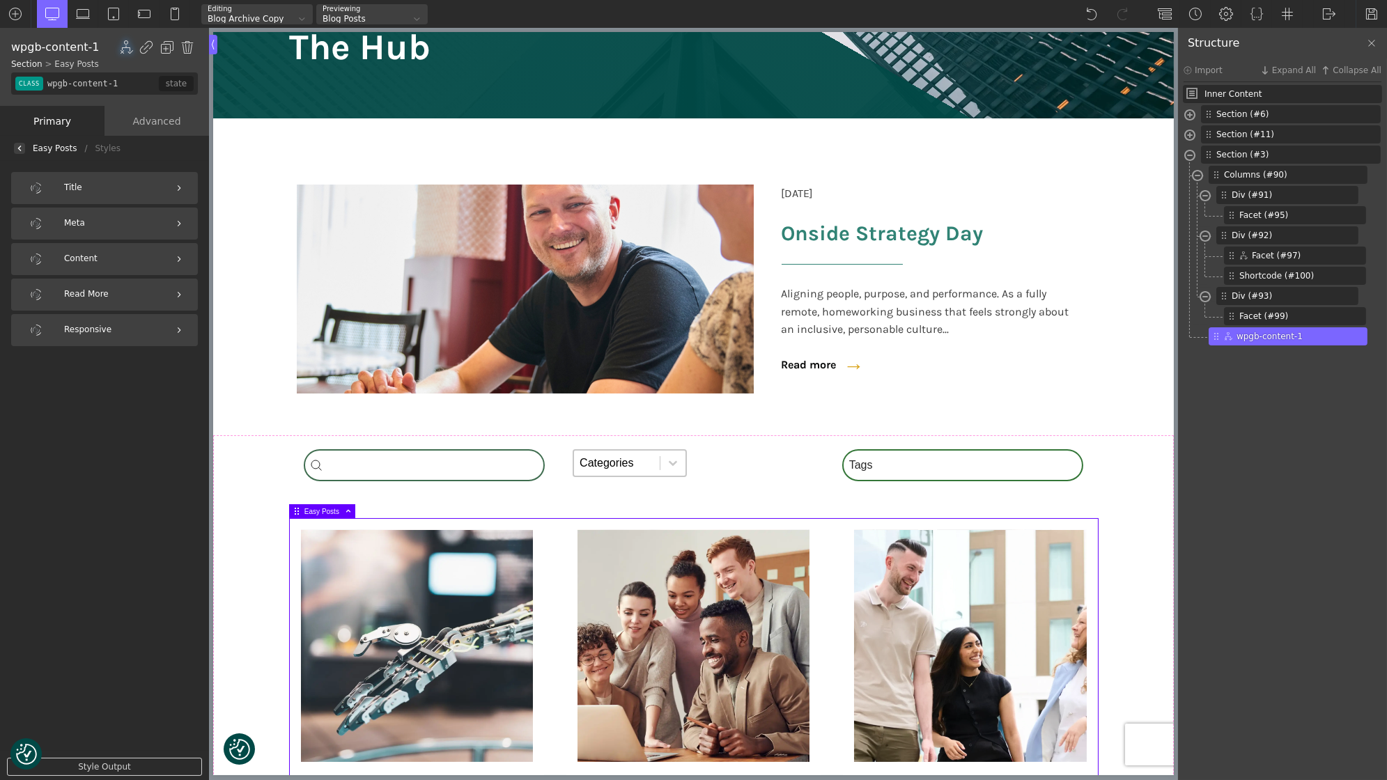
click at [51, 142] on div "Easy Posts / Styles" at bounding box center [104, 148] width 209 height 25
click at [55, 148] on div "Easy Posts" at bounding box center [55, 148] width 44 height 0
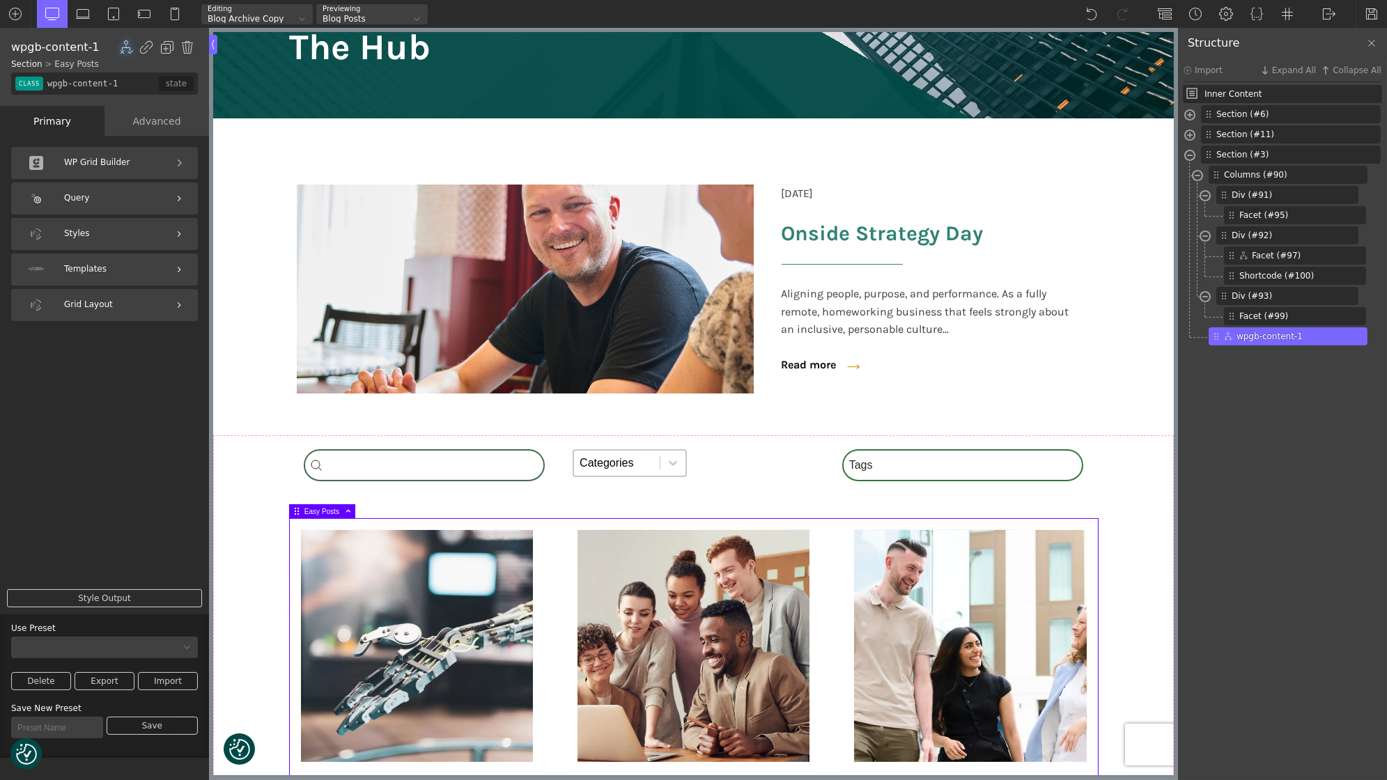
click at [89, 265] on div "Templates" at bounding box center [104, 269] width 187 height 32
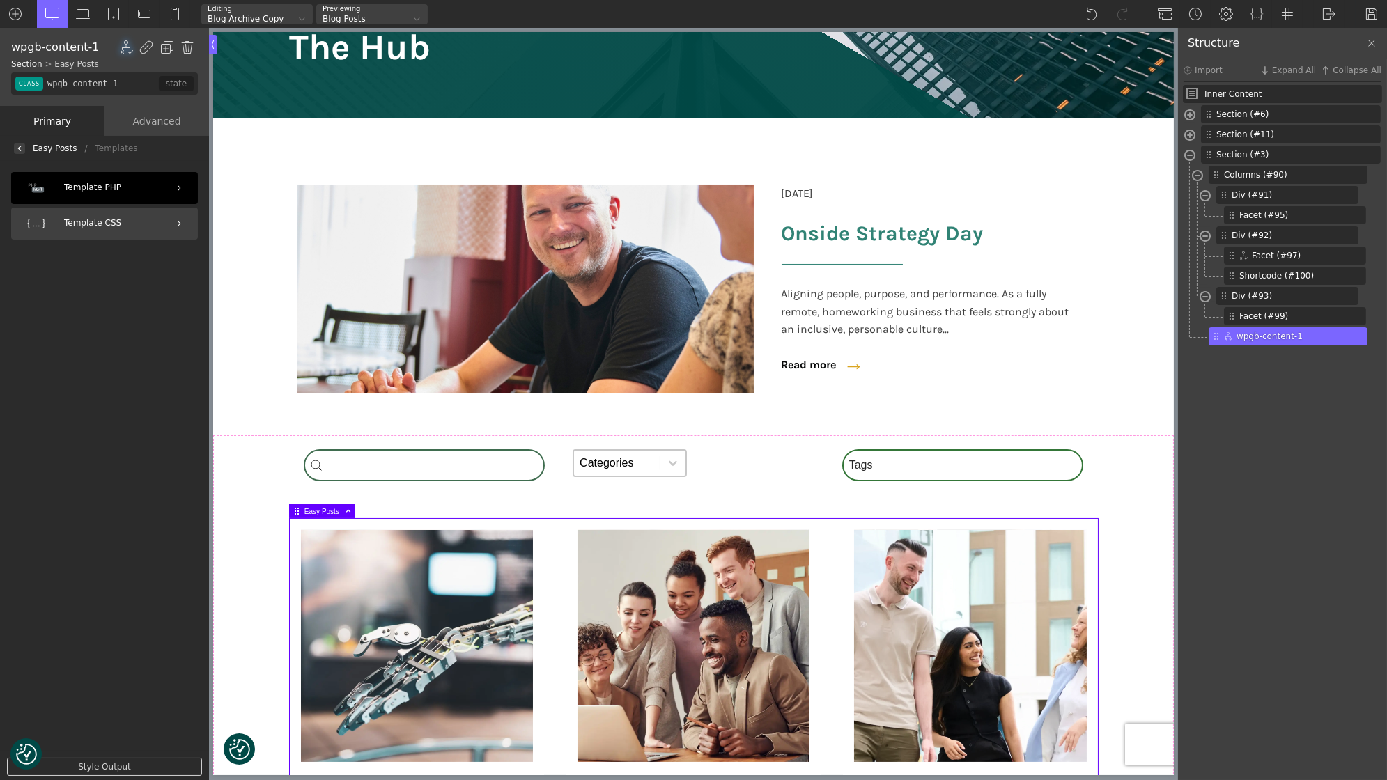
click at [109, 191] on div "Template PHP" at bounding box center [104, 188] width 187 height 32
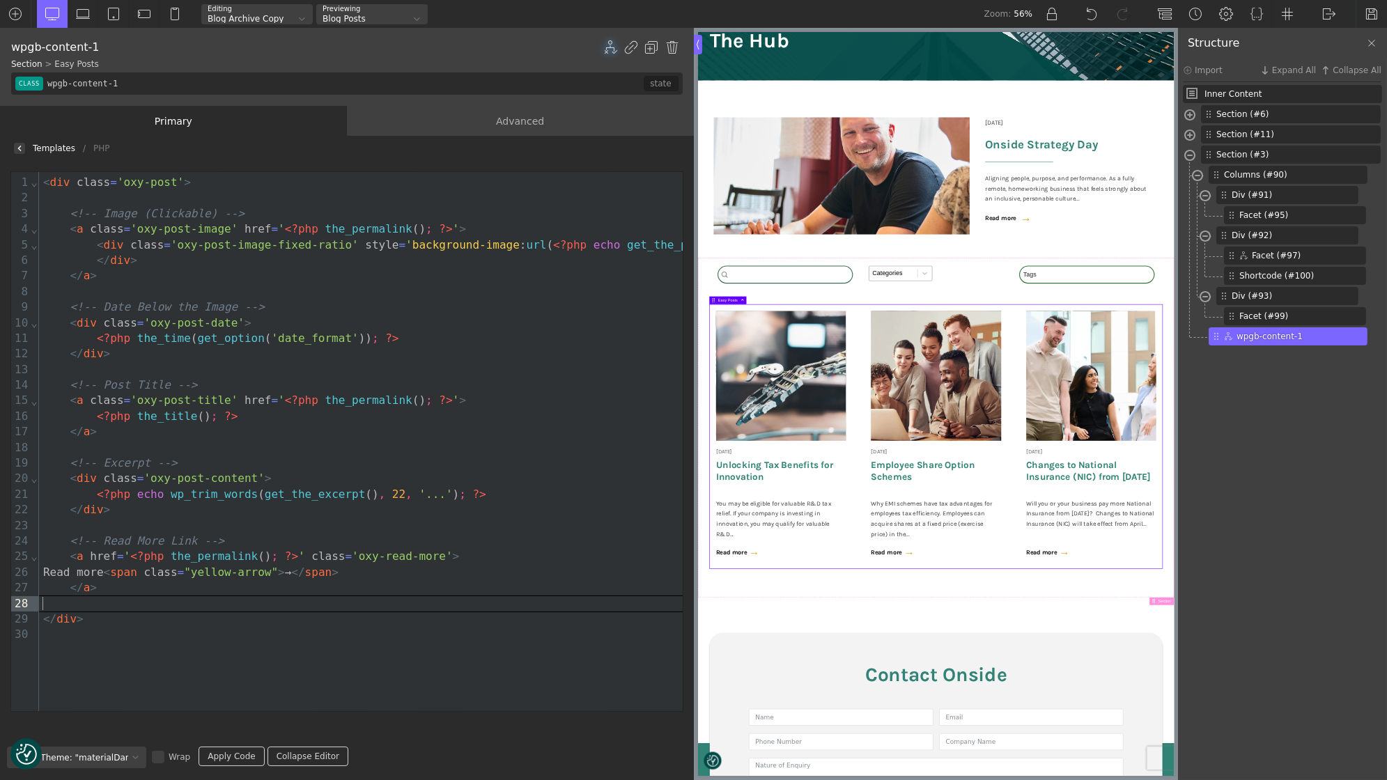
click at [142, 604] on div at bounding box center [454, 603] width 831 height 15
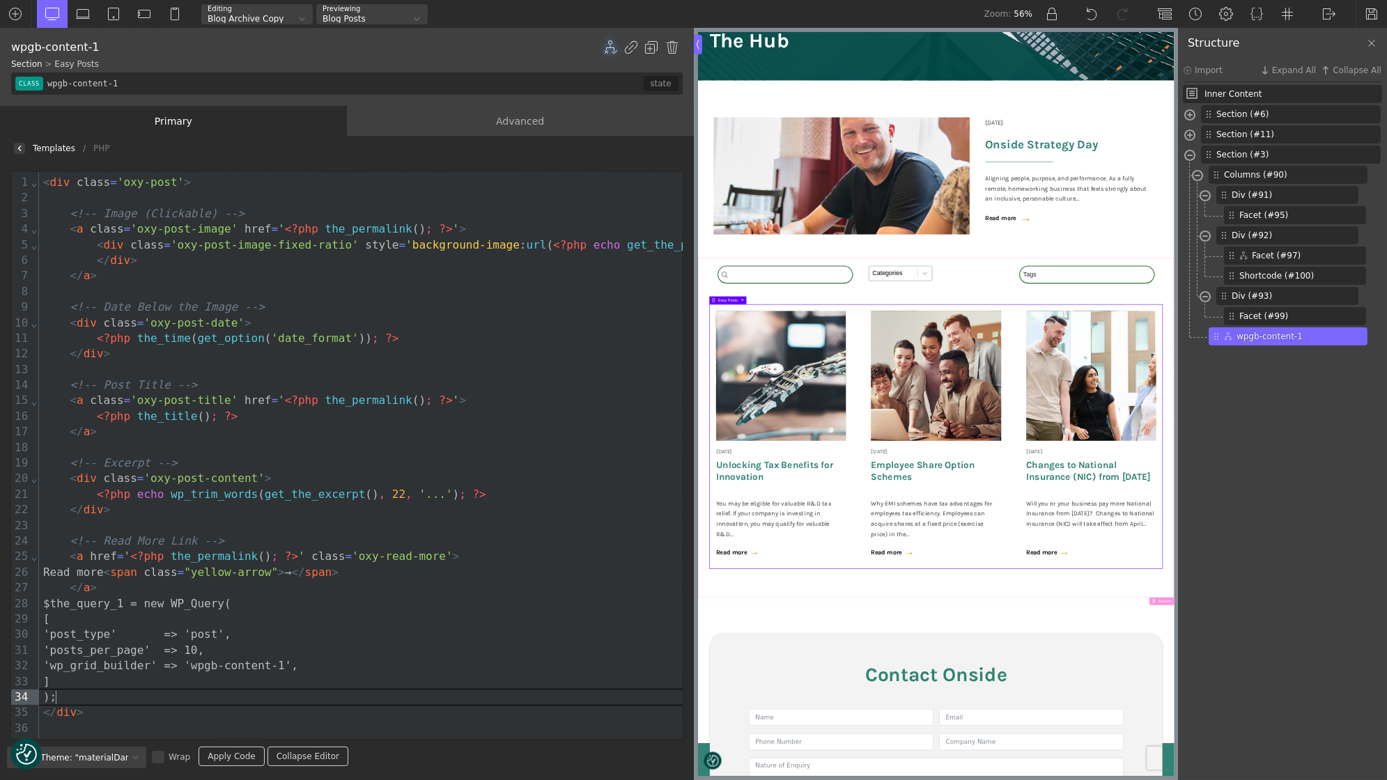
click at [228, 754] on link "Apply Code" at bounding box center [230, 756] width 65 height 19
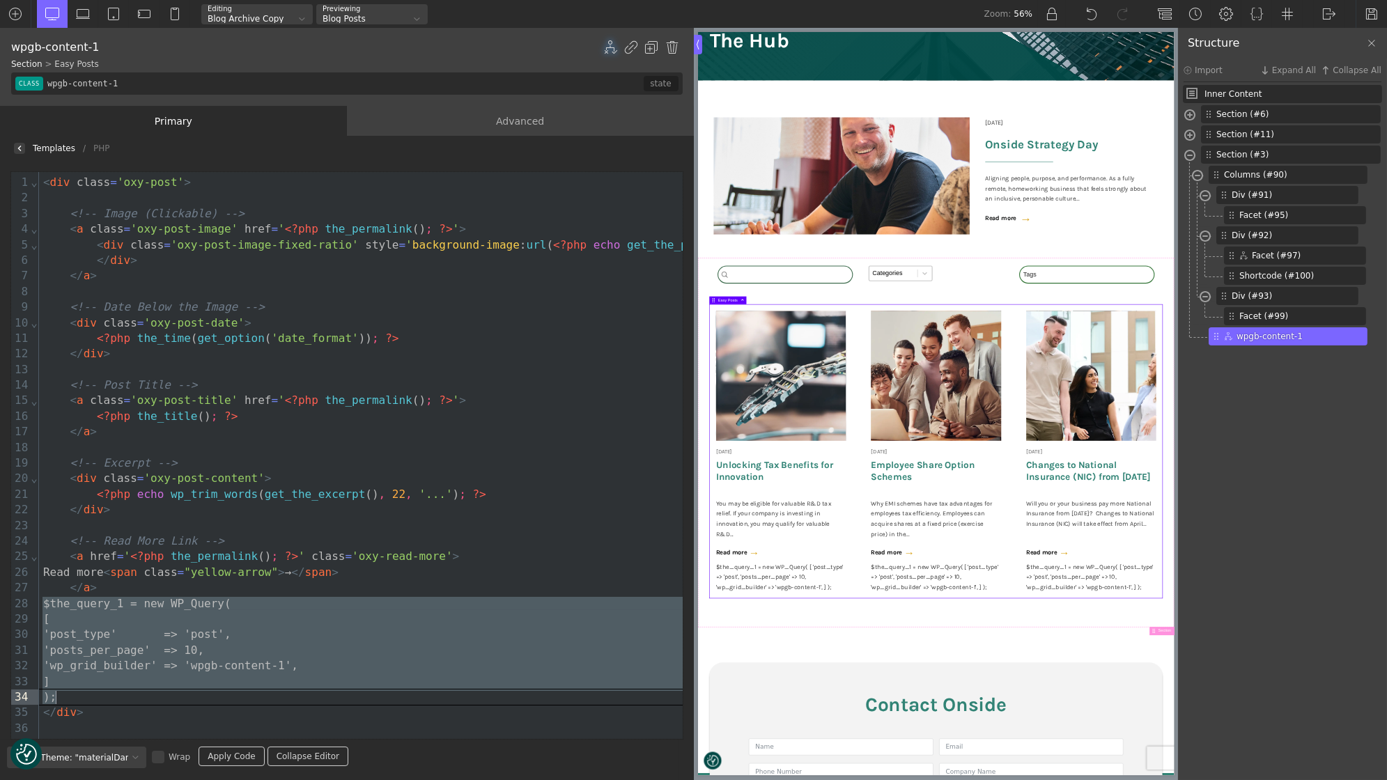
drag, startPoint x: 43, startPoint y: 605, endPoint x: 346, endPoint y: 692, distance: 315.0
click at [346, 692] on div "< div class = 'oxy-post' > <!-- Image (Clickable) --> < a class = 'oxy-post-ima…" at bounding box center [458, 455] width 838 height 567
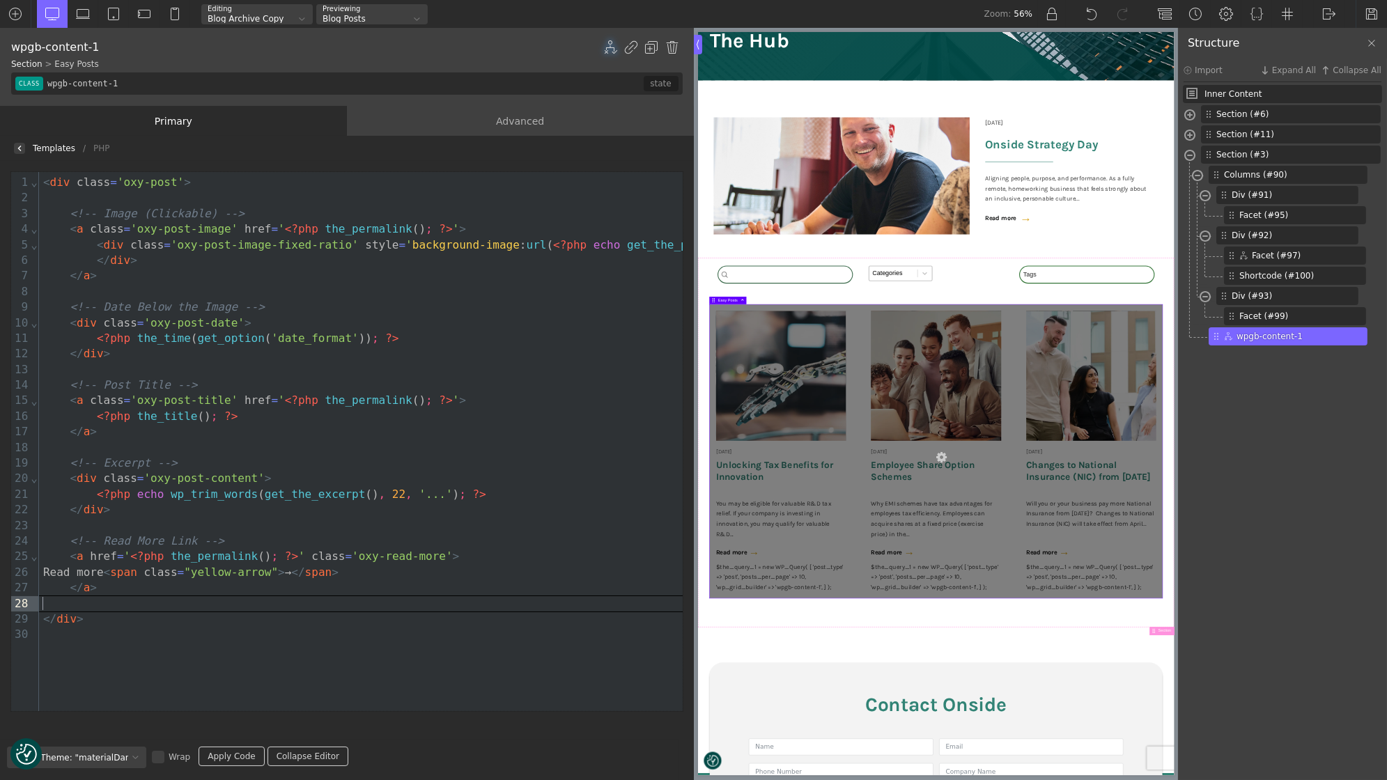
click at [218, 749] on link "Apply Code" at bounding box center [230, 756] width 65 height 19
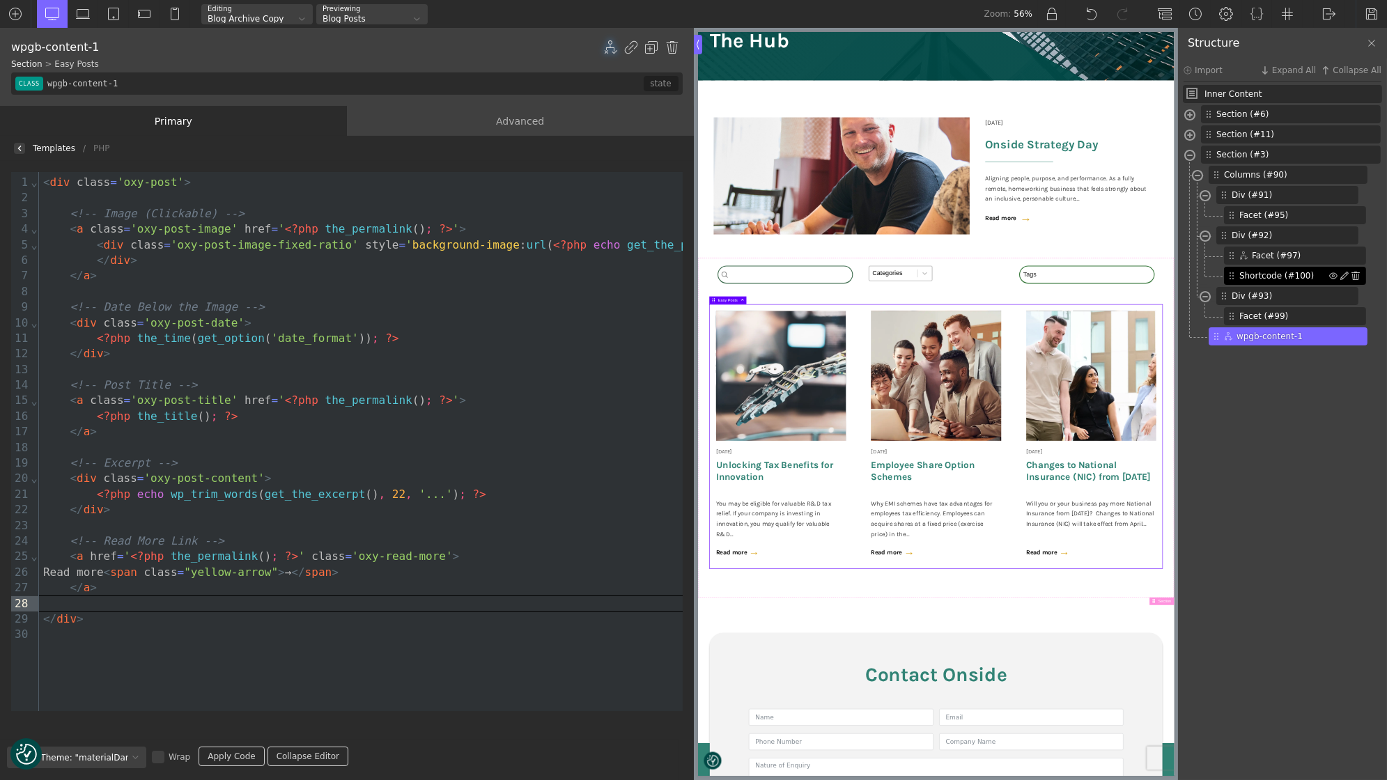
click at [1268, 270] on span "Shortcode (#100)" at bounding box center [1284, 276] width 90 height 13
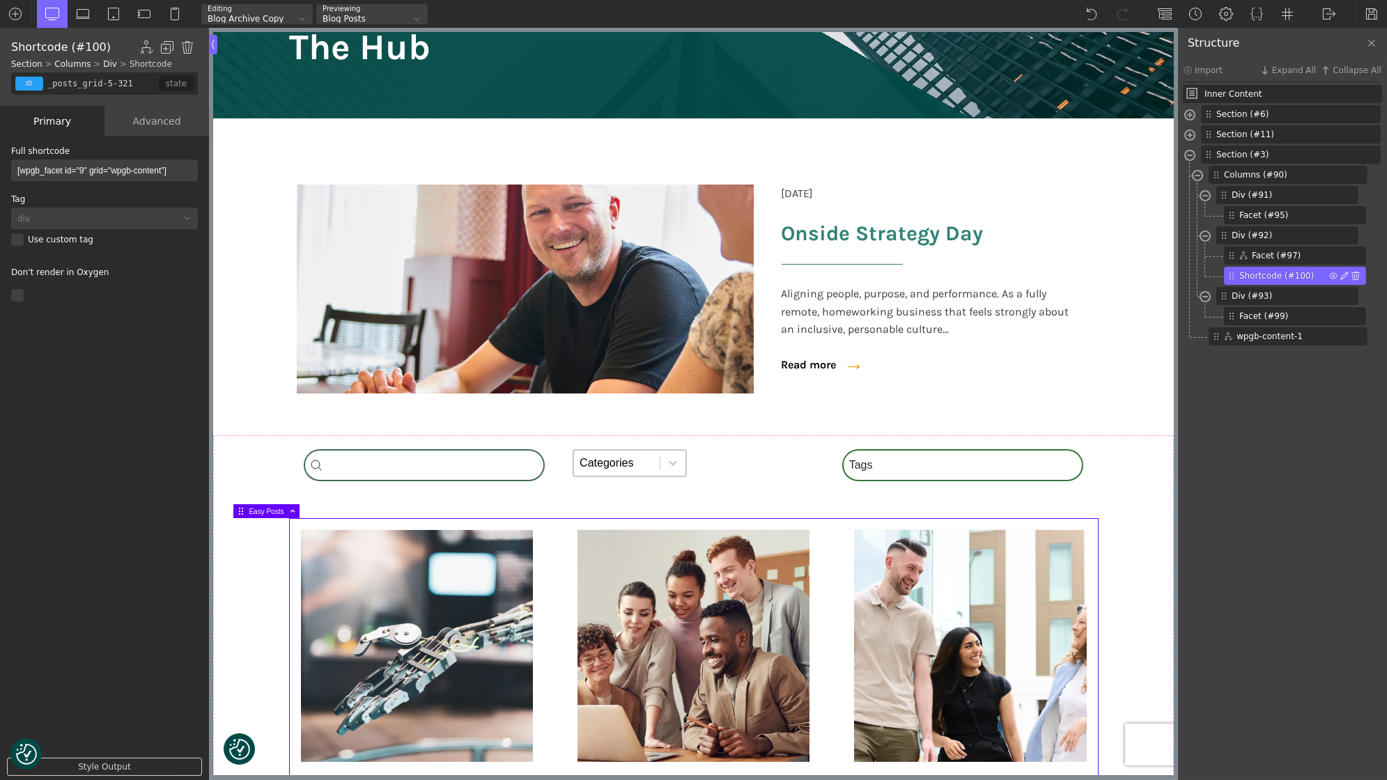
type input "shortcode-100-488"
click at [152, 125] on div "Advanced" at bounding box center [156, 121] width 104 height 30
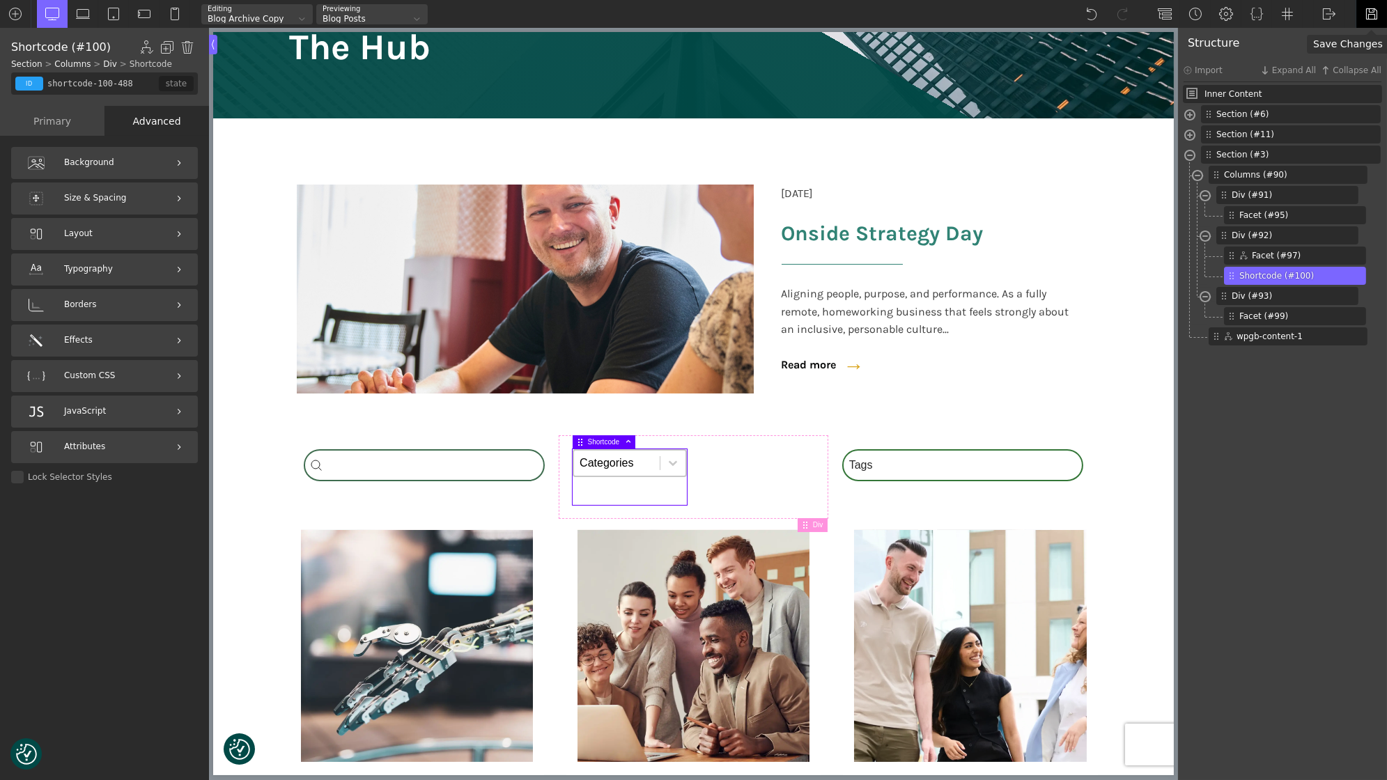
click at [1367, 16] on img at bounding box center [1371, 14] width 14 height 14
click at [1329, 15] on img at bounding box center [1329, 14] width 14 height 14
click at [1335, 53] on link "Frontend" at bounding box center [1342, 58] width 59 height 22
